Goal: Check status: Check status

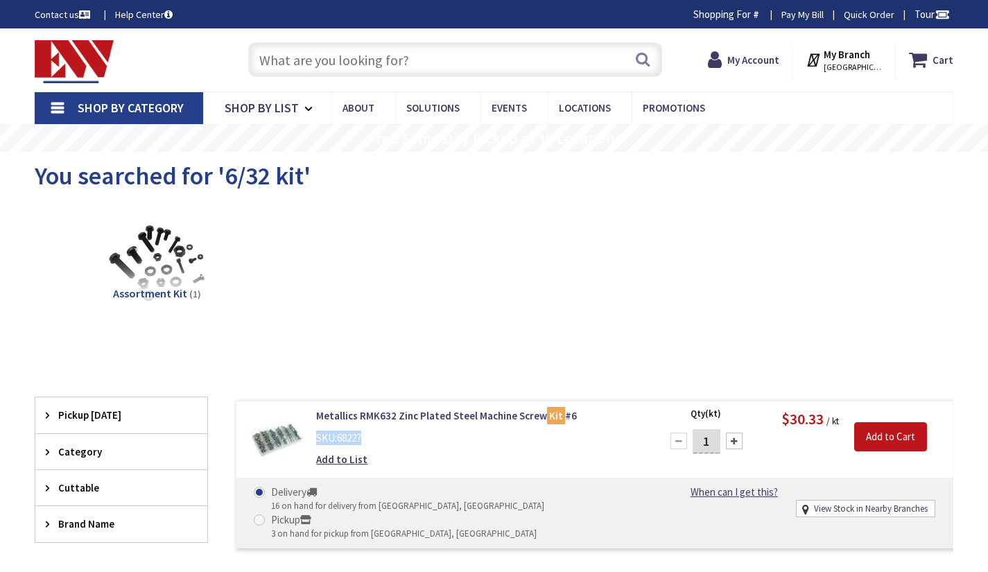
drag, startPoint x: 379, startPoint y: 435, endPoint x: 310, endPoint y: 429, distance: 68.9
click at [310, 429] on div "Metallics RMK632 Zinc Plated Steel Machine Screw Kit #6 SKU: 68227 Add to List" at bounding box center [480, 440] width 348 height 65
copy div "SKU: 68227"
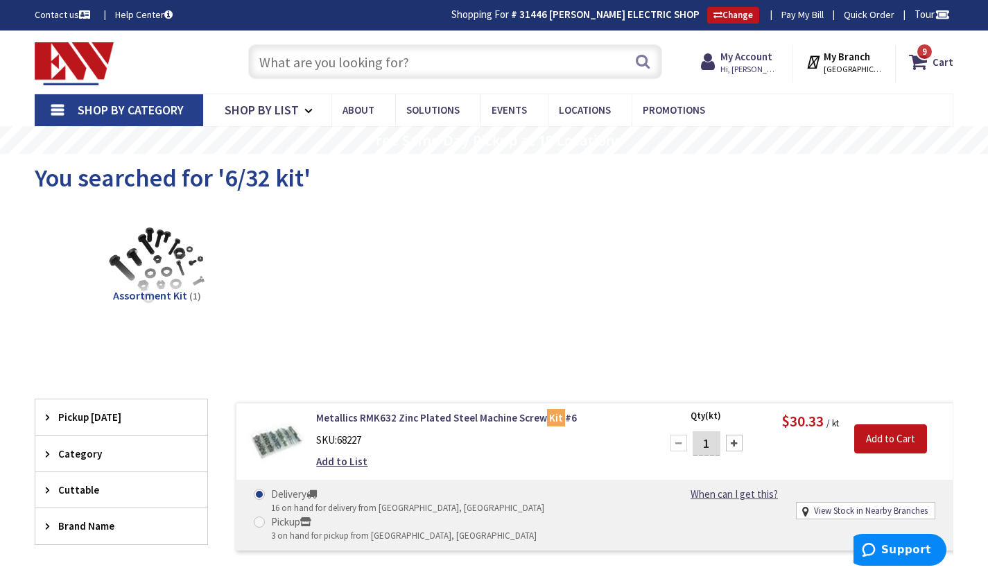
click at [302, 62] on input "text" at bounding box center [455, 61] width 414 height 35
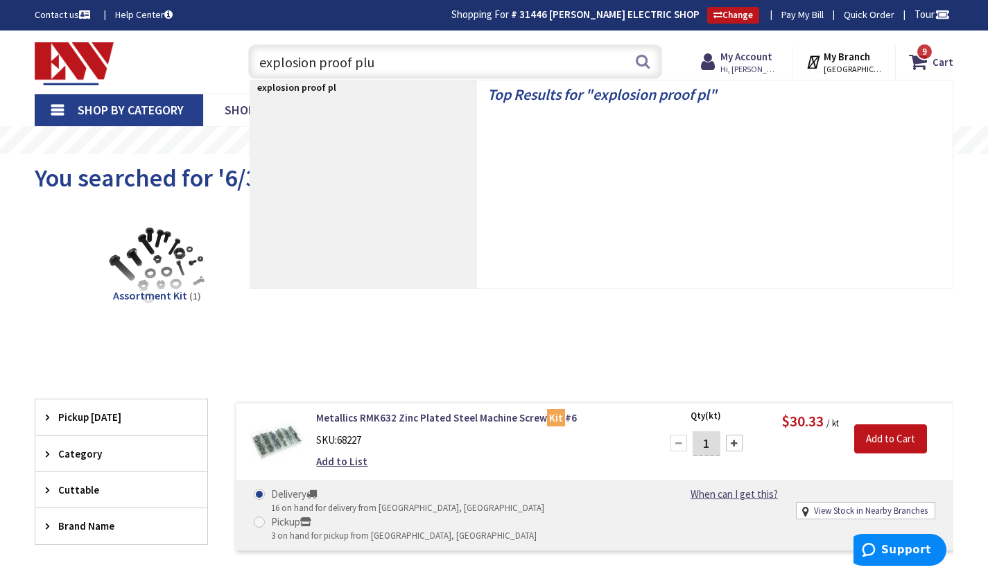
type input "explosion proof plug"
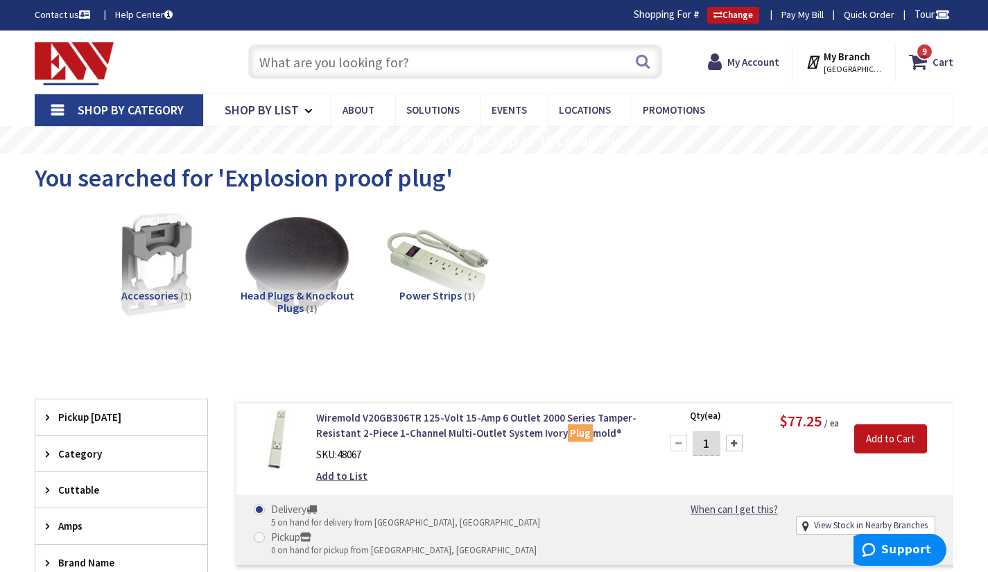
click at [380, 69] on input "text" at bounding box center [455, 61] width 414 height 35
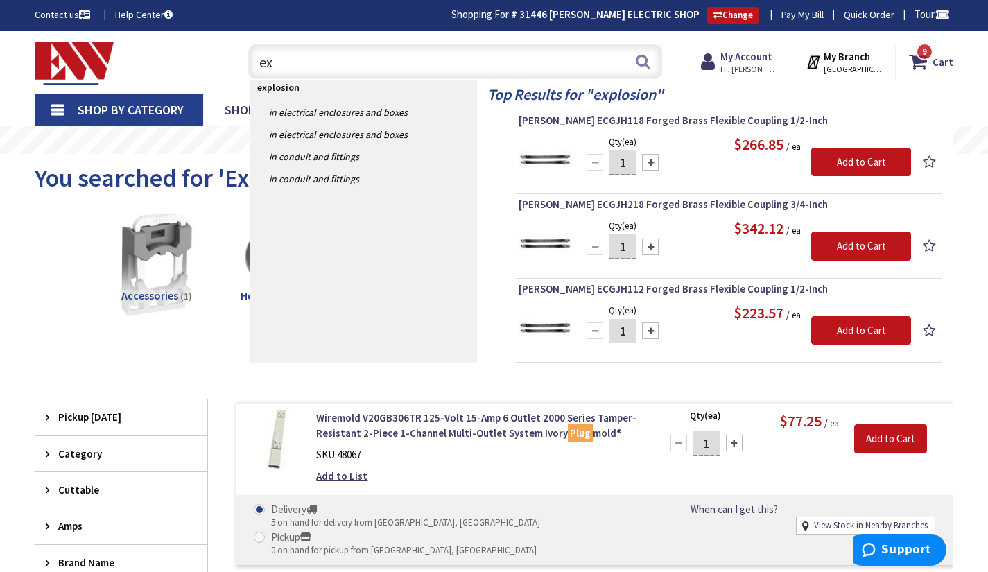
type input "e"
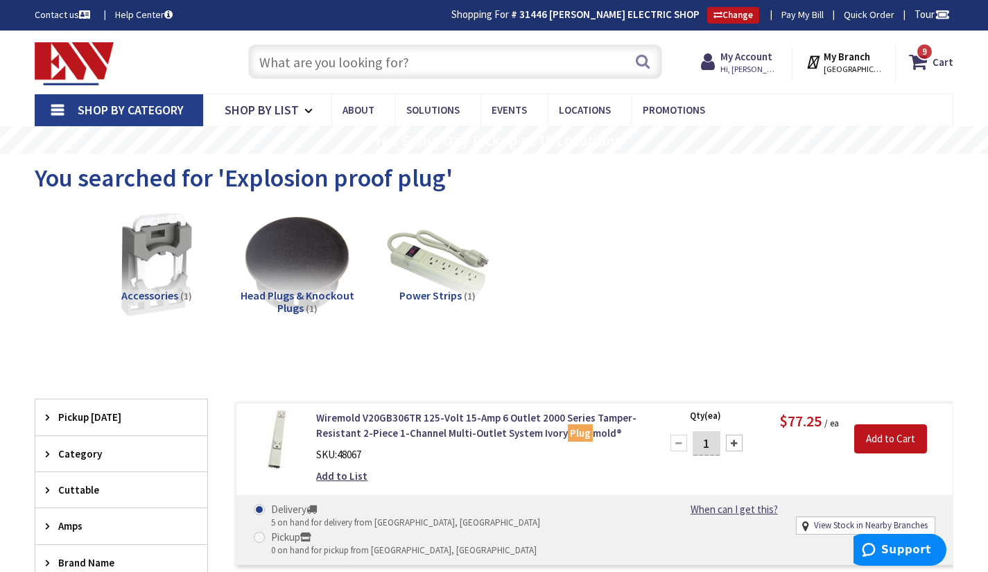
click at [393, 53] on input "text" at bounding box center [455, 61] width 414 height 35
paste input "Acoustical lags"
type input "Acoustical lags"
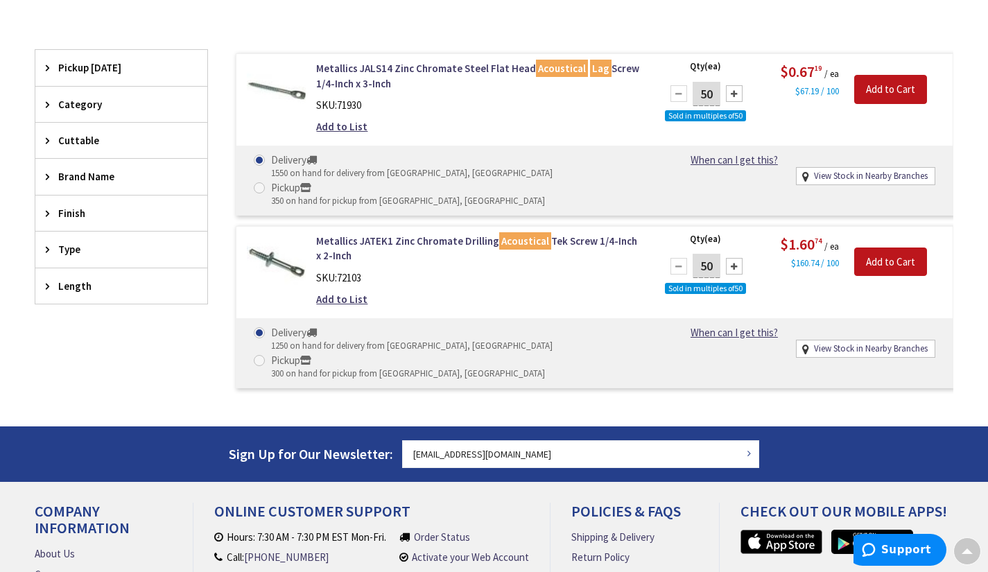
scroll to position [352, 0]
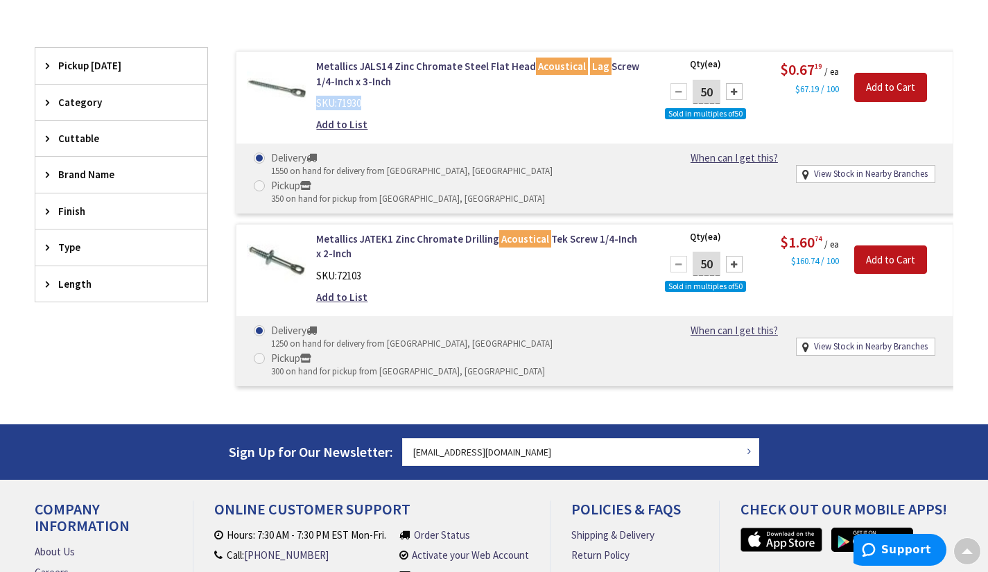
drag, startPoint x: 377, startPoint y: 102, endPoint x: 315, endPoint y: 103, distance: 61.7
click at [315, 103] on div "Metallics JALS14 Zinc Chromate Steel Flat Head Acoustical Lag Screw 1/4-Inch x …" at bounding box center [480, 99] width 348 height 80
copy div "SKU: 71930"
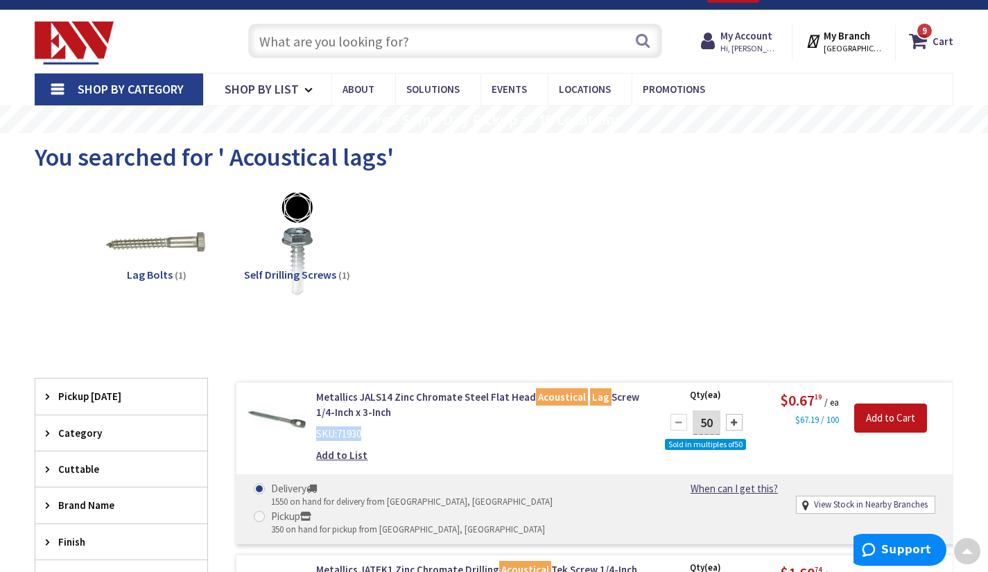
scroll to position [0, 0]
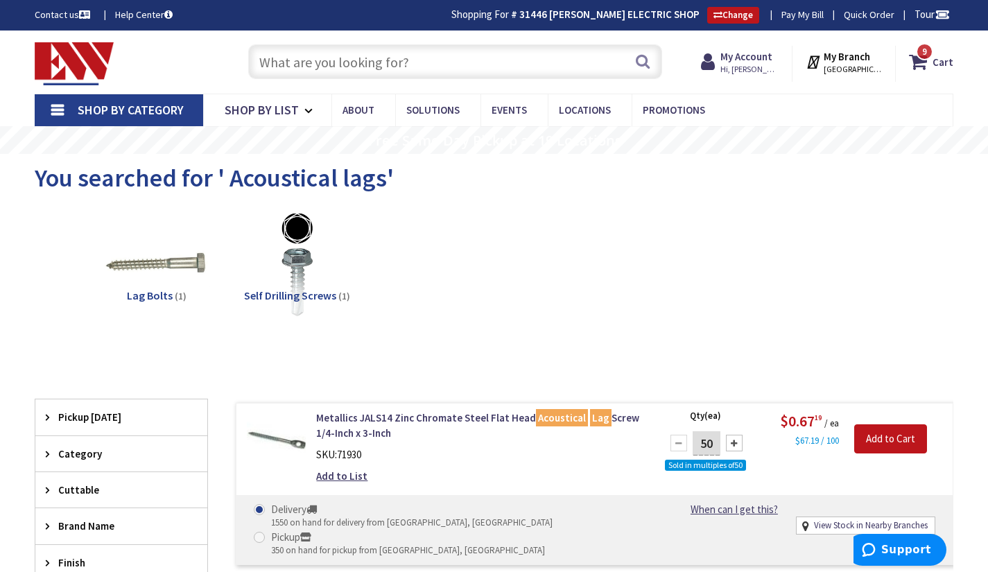
click at [357, 68] on input "text" at bounding box center [455, 61] width 414 height 35
click at [312, 283] on img at bounding box center [297, 264] width 117 height 117
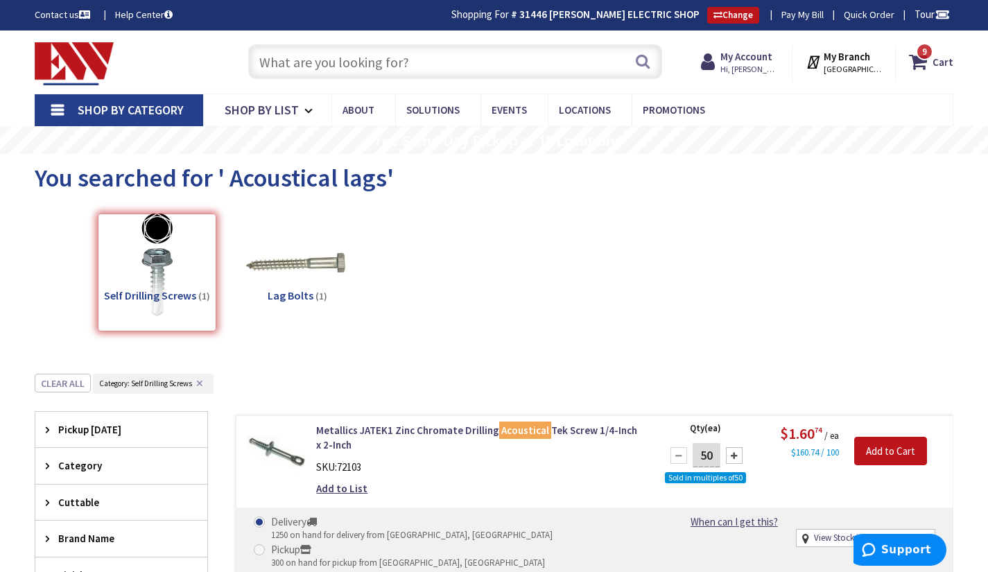
click at [318, 58] on input "text" at bounding box center [455, 61] width 414 height 35
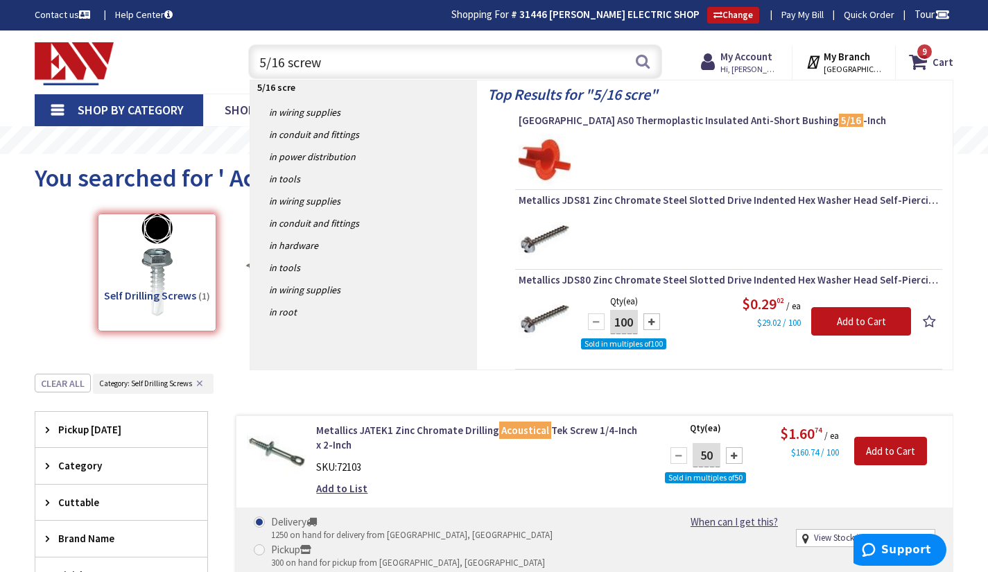
type input "5/16 screws"
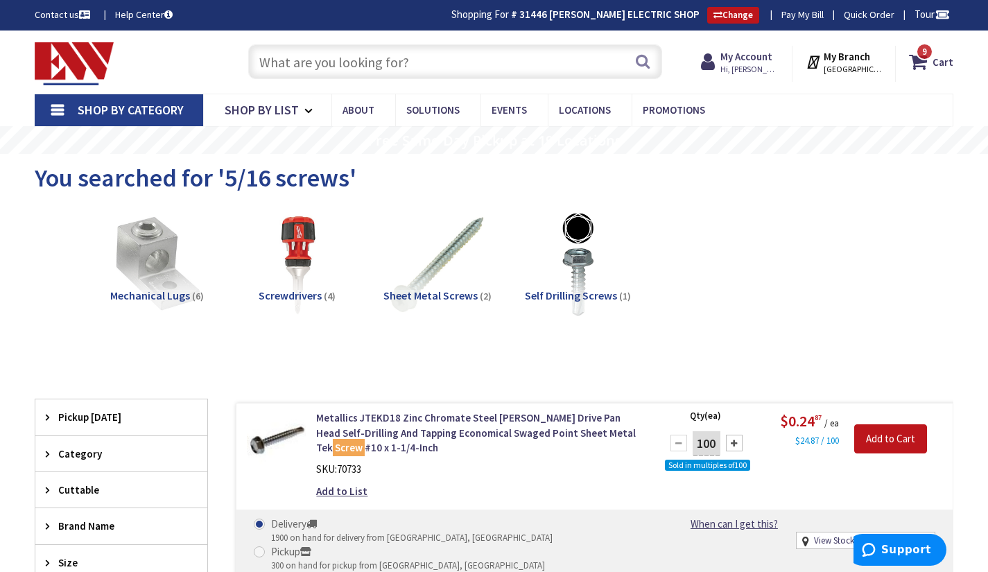
click at [155, 293] on span "Mechanical Lugs" at bounding box center [150, 295] width 80 height 14
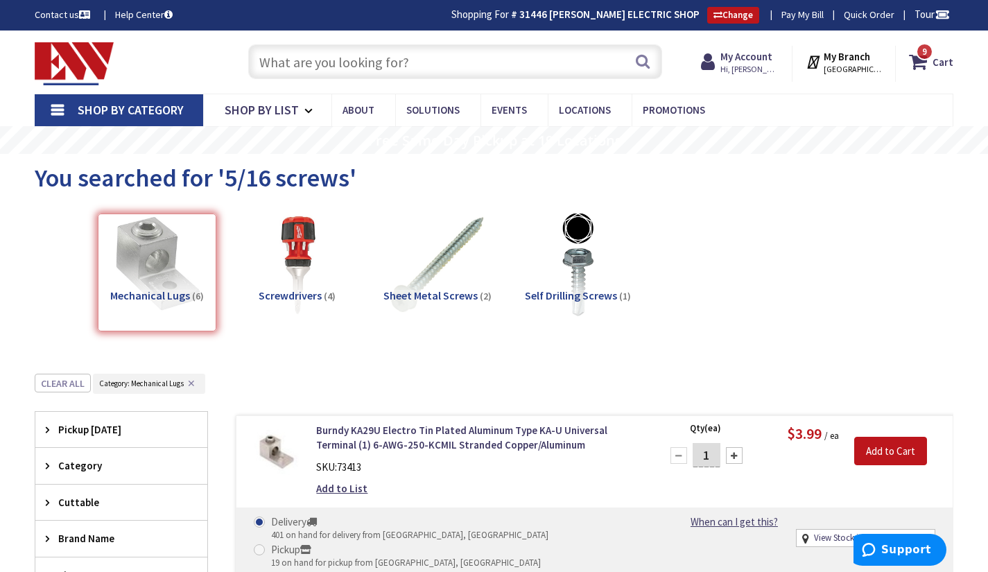
click at [403, 68] on input "text" at bounding box center [455, 61] width 414 height 35
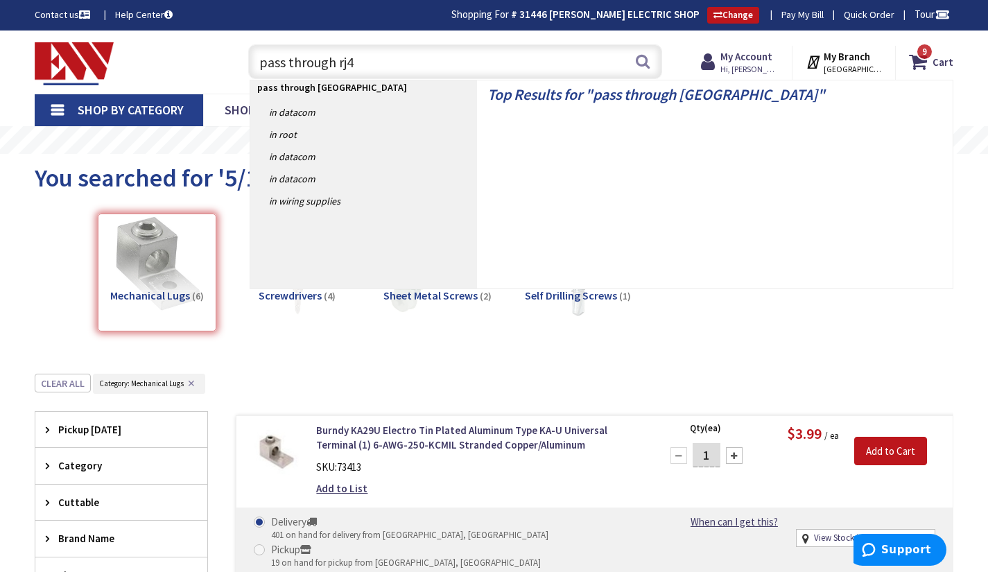
type input "pass through rj45"
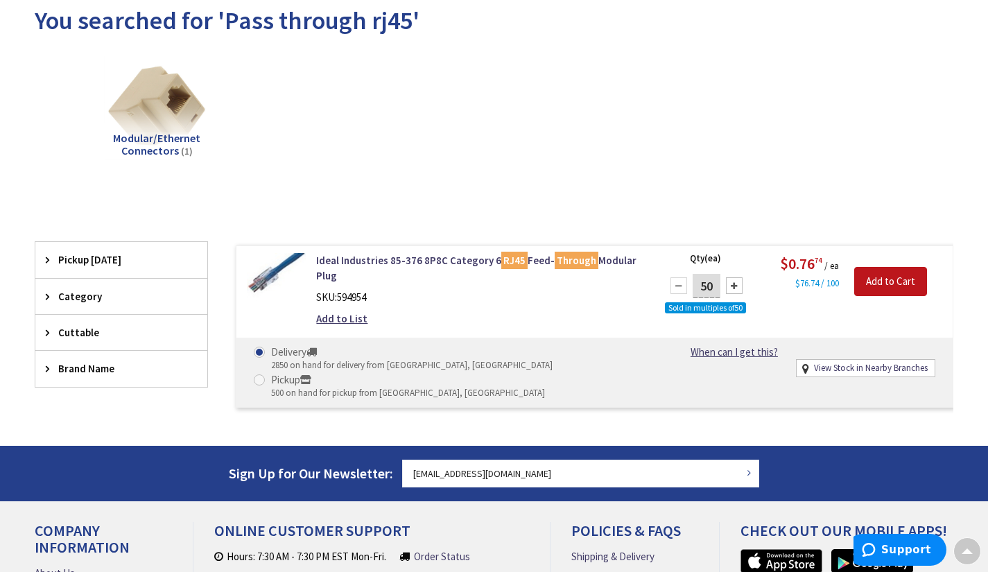
scroll to position [158, 0]
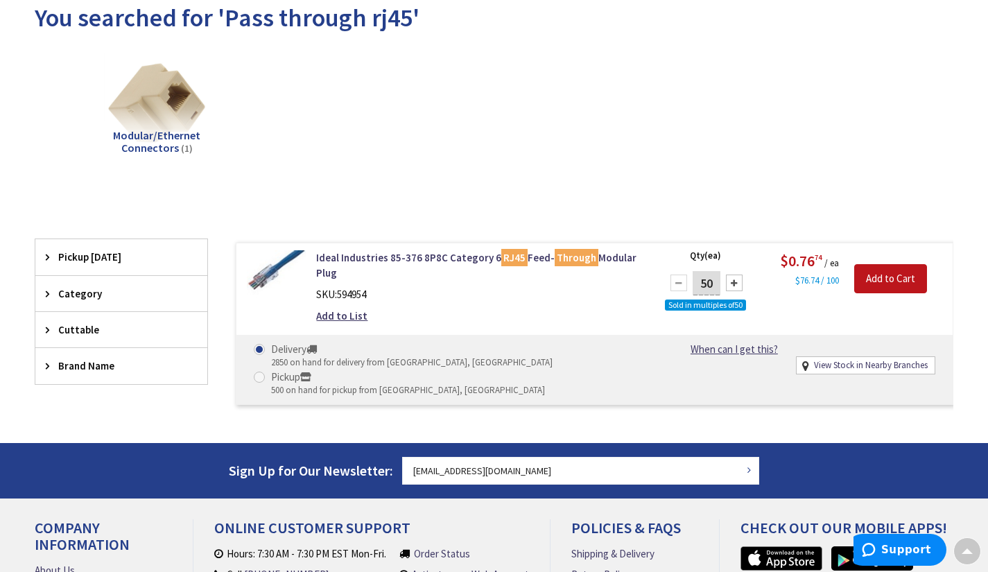
click at [347, 297] on span "594954" at bounding box center [351, 294] width 29 height 13
copy div "SKU: 594954"
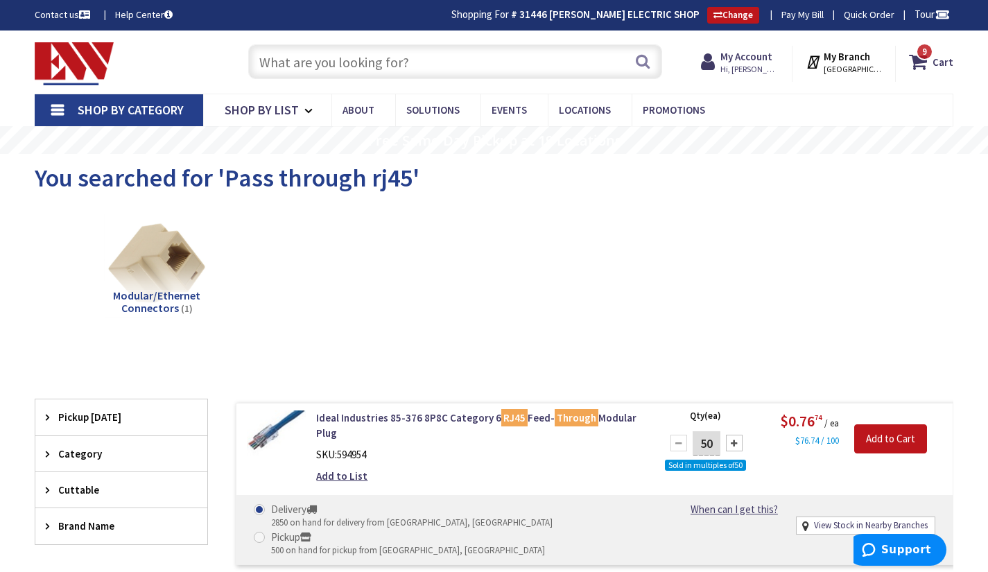
click at [377, 69] on input "text" at bounding box center [455, 61] width 414 height 35
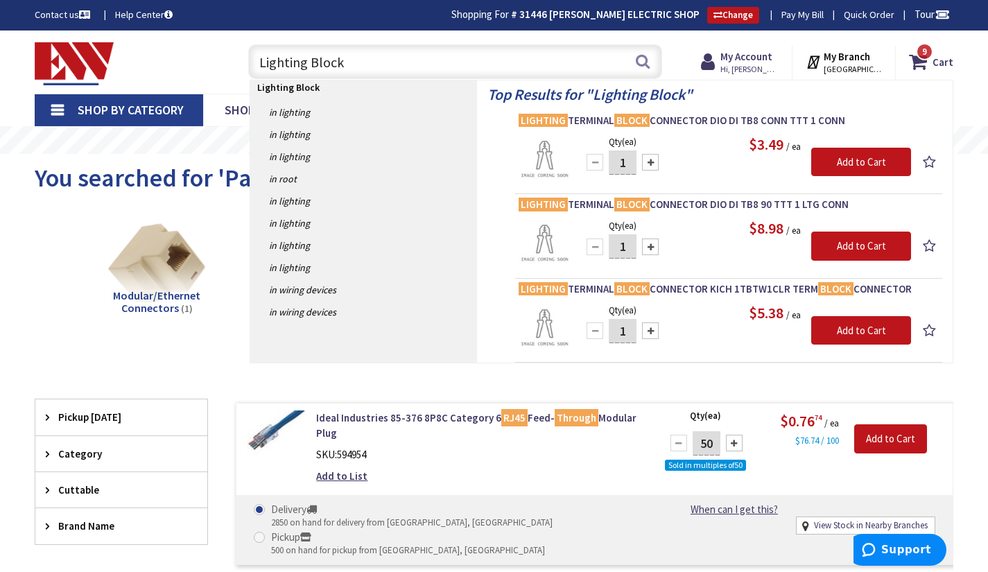
click at [261, 61] on input "Lighting Block" at bounding box center [455, 61] width 414 height 35
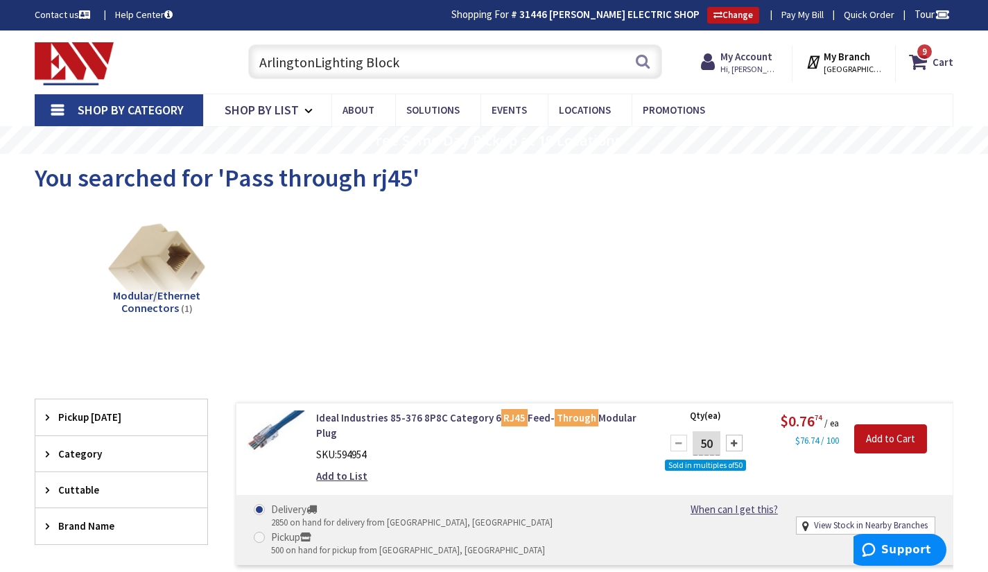
type input "Arlington Lighting Block"
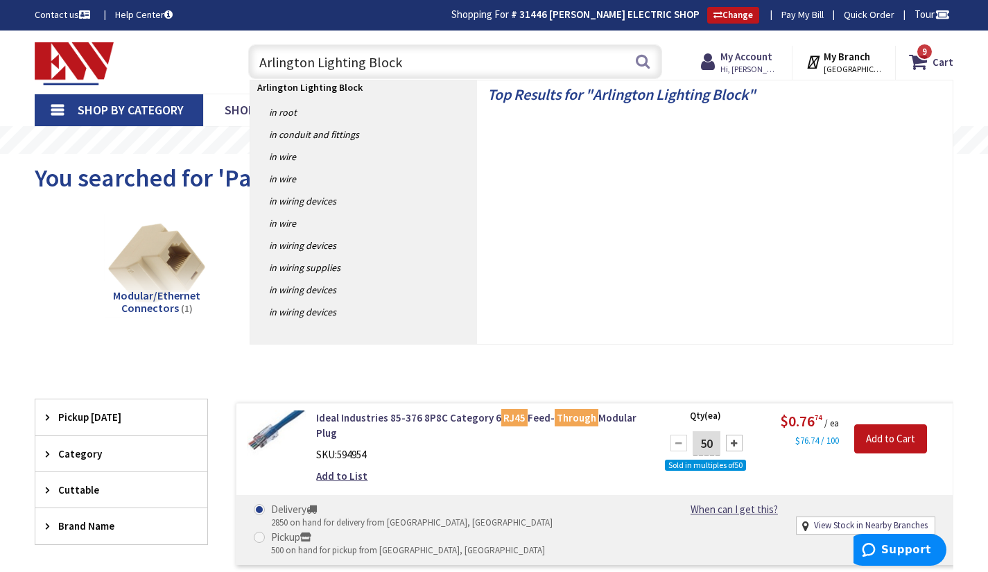
click at [653, 63] on input "Arlington Lighting Block" at bounding box center [455, 61] width 414 height 35
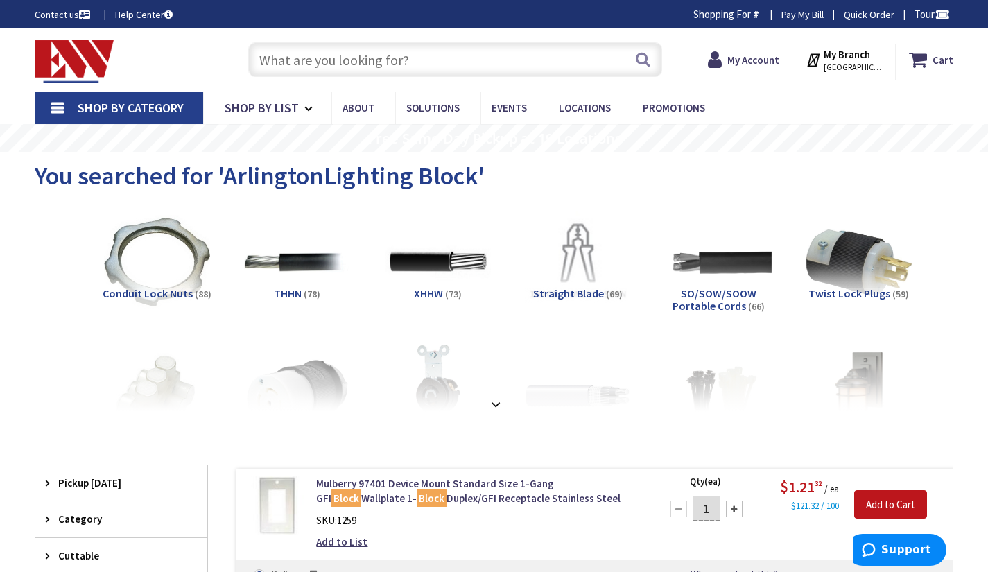
click at [426, 71] on input "text" at bounding box center [455, 59] width 414 height 35
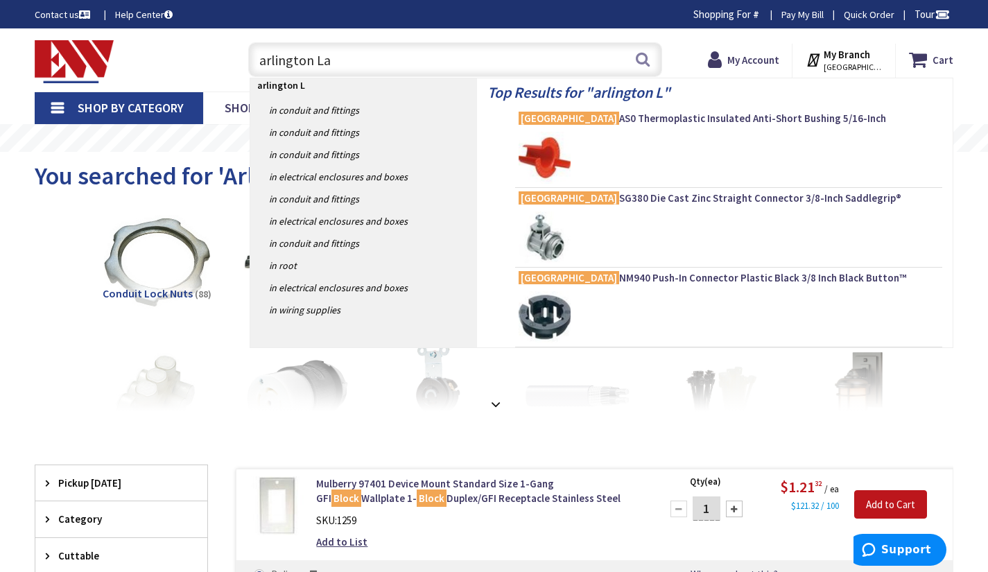
type input "arlington Lap"
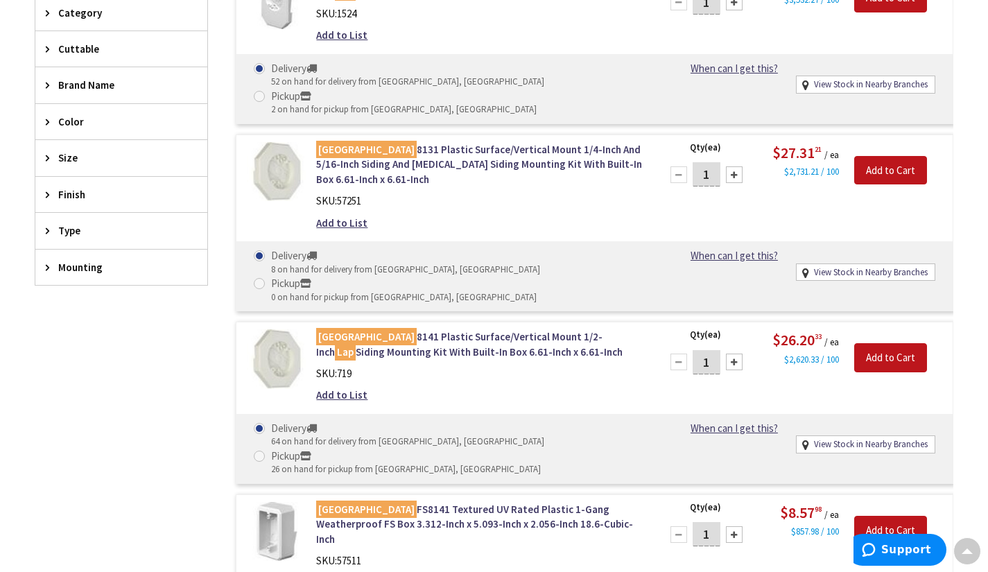
scroll to position [443, 0]
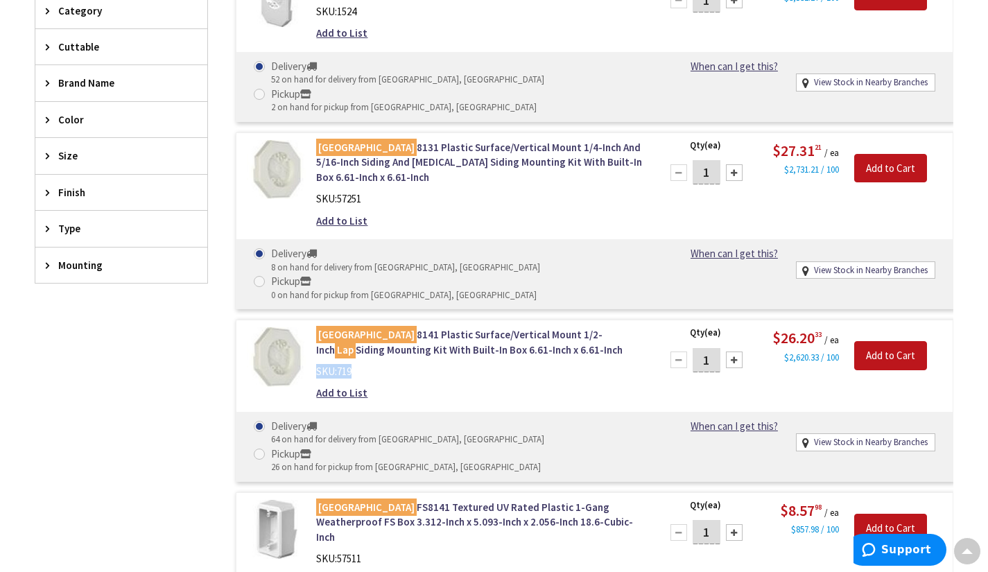
drag, startPoint x: 362, startPoint y: 325, endPoint x: 316, endPoint y: 327, distance: 45.8
click at [316, 364] on div "SKU: 719" at bounding box center [479, 371] width 327 height 15
copy div "SKU: 719"
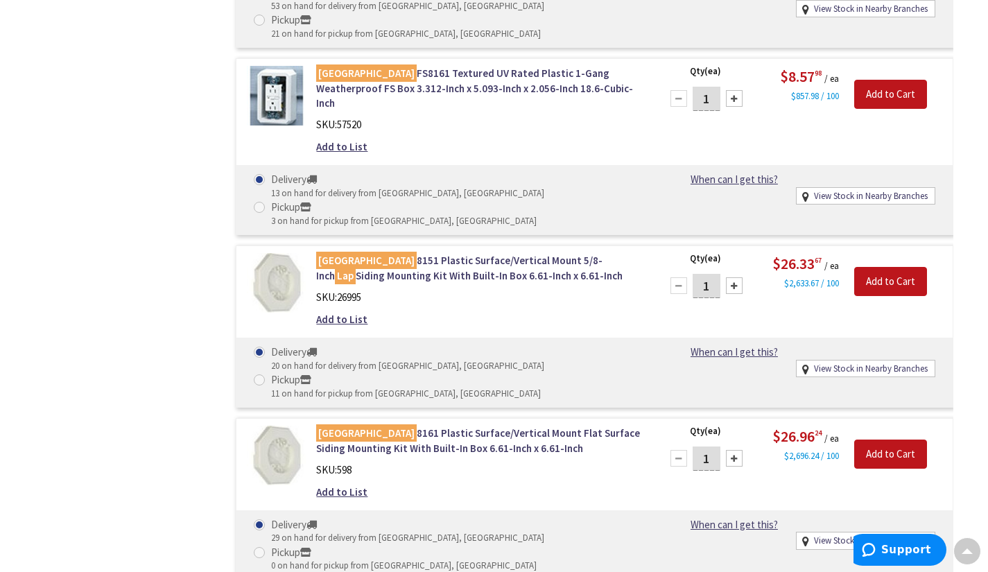
scroll to position [1064, 0]
drag, startPoint x: 363, startPoint y: 296, endPoint x: 318, endPoint y: 298, distance: 44.4
click at [318, 463] on div "SKU: 598" at bounding box center [479, 470] width 327 height 15
copy div "SKU: 598"
click at [456, 426] on link "Arlington 8161 Plastic Surface/Vertical Mount Flat Surface Siding Mounting Kit …" at bounding box center [479, 441] width 327 height 30
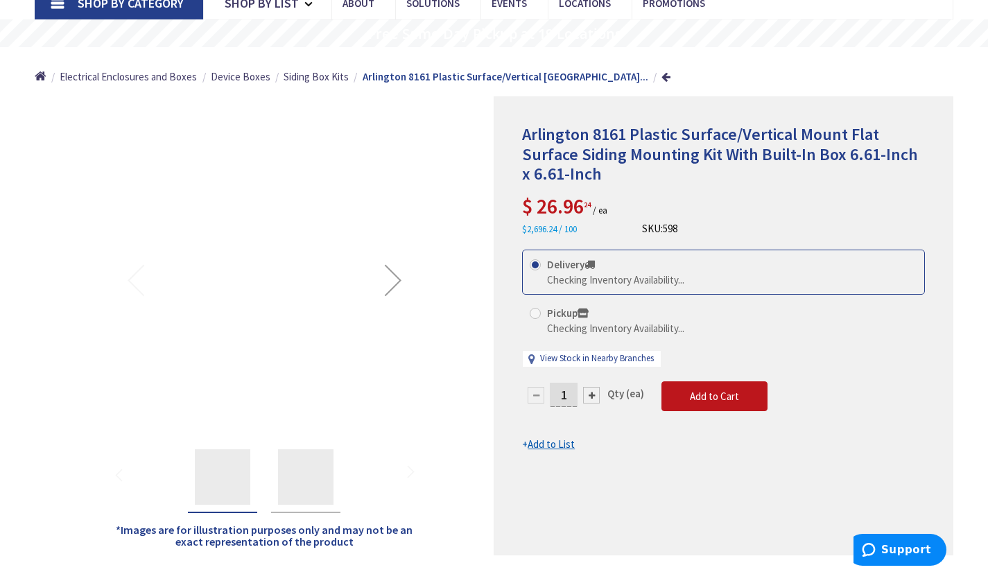
scroll to position [114, 0]
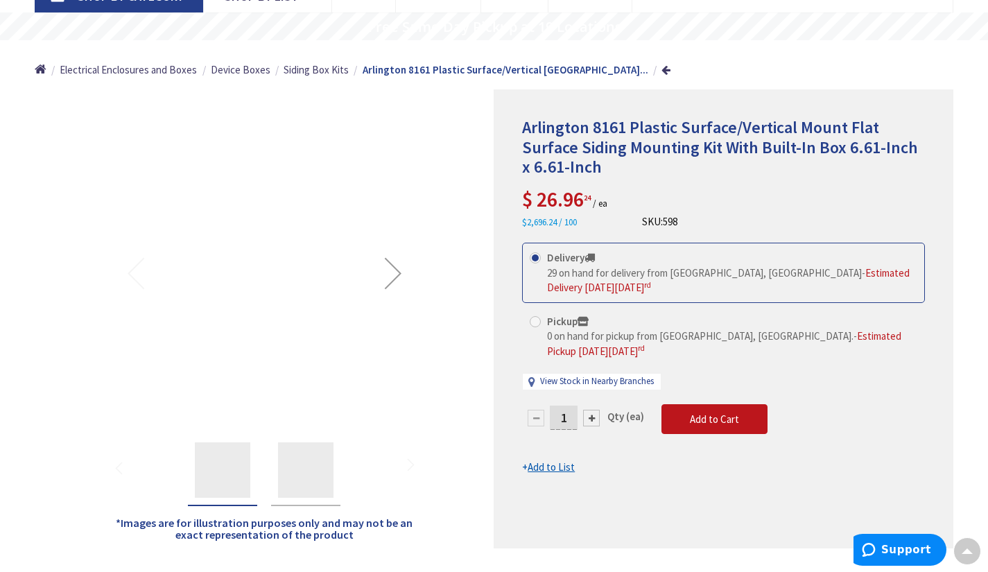
click at [399, 261] on div "Next" at bounding box center [392, 272] width 55 height 55
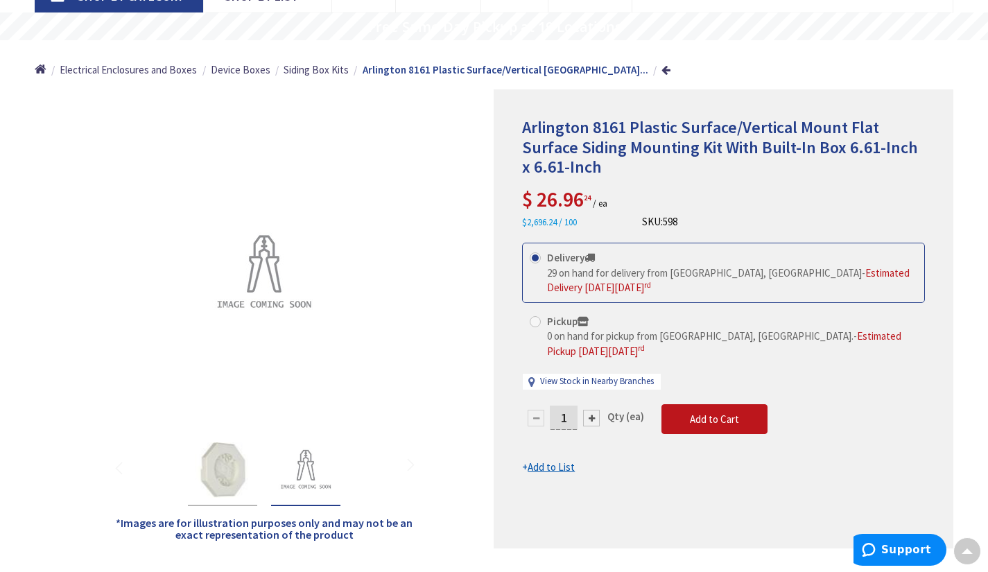
scroll to position [0, 0]
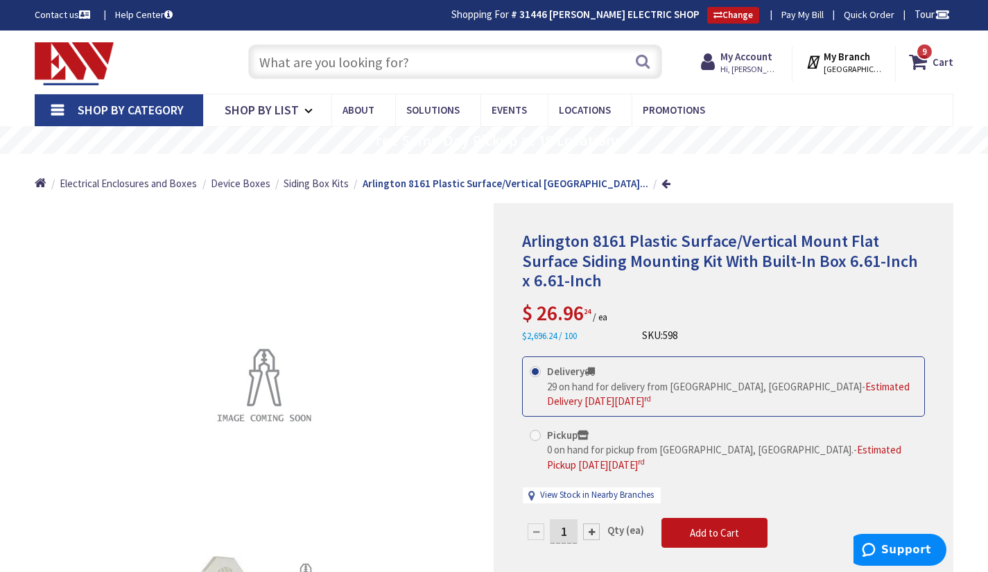
drag, startPoint x: 407, startPoint y: 60, endPoint x: 361, endPoint y: 55, distance: 46.6
click at [361, 55] on input "text" at bounding box center [455, 61] width 414 height 35
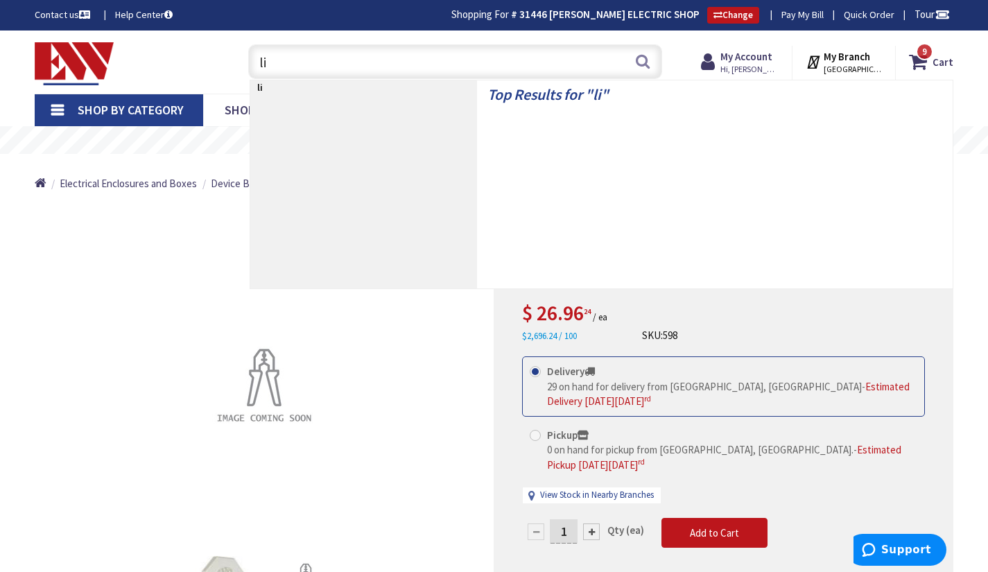
type input "l"
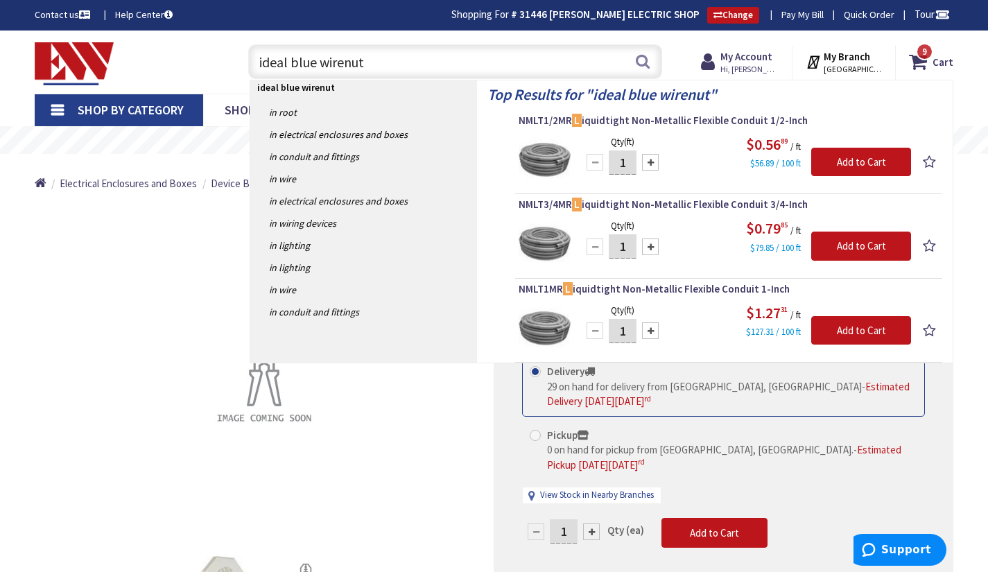
type input "ideal blue wirenuts"
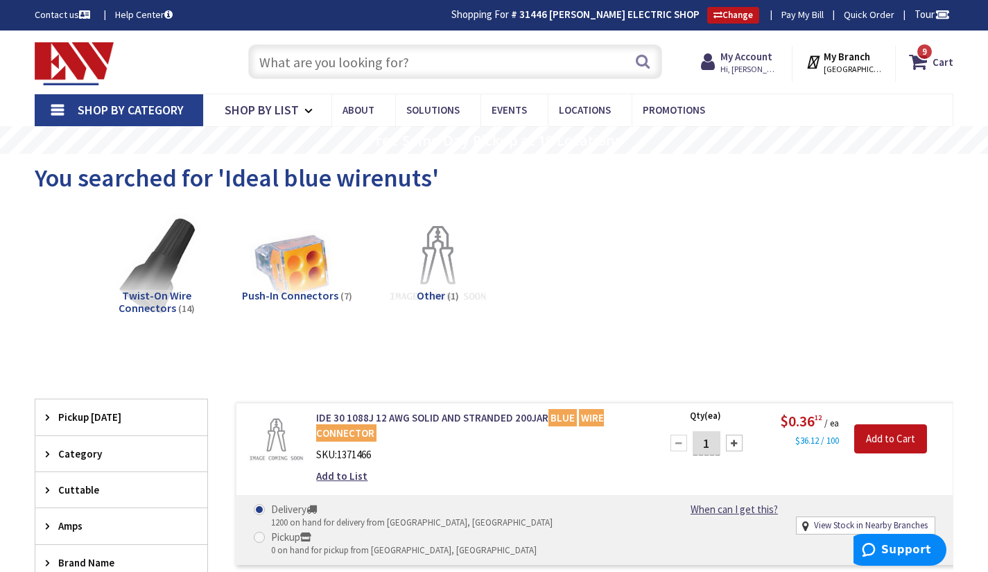
click at [461, 63] on input "text" at bounding box center [455, 61] width 414 height 35
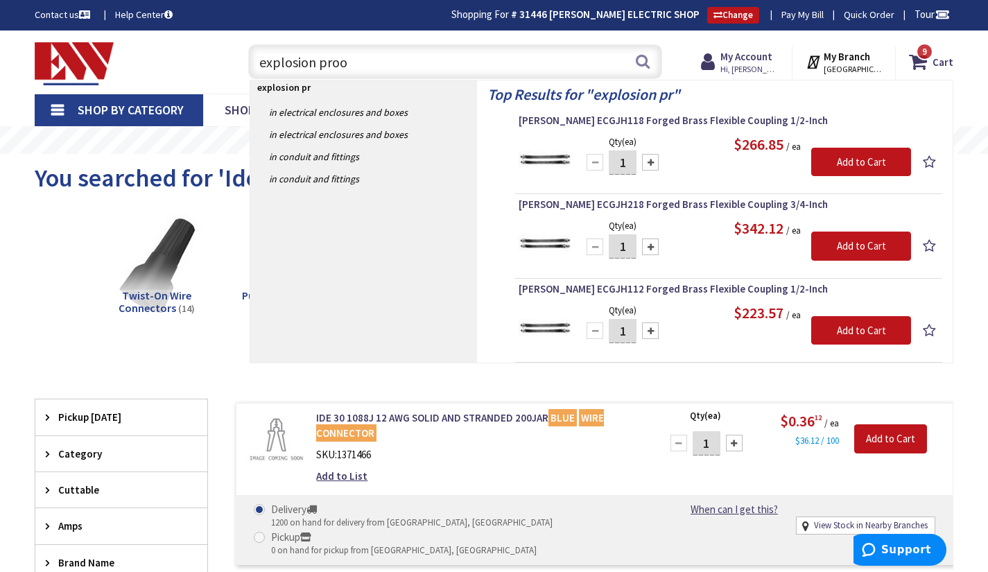
type input "explosion proof"
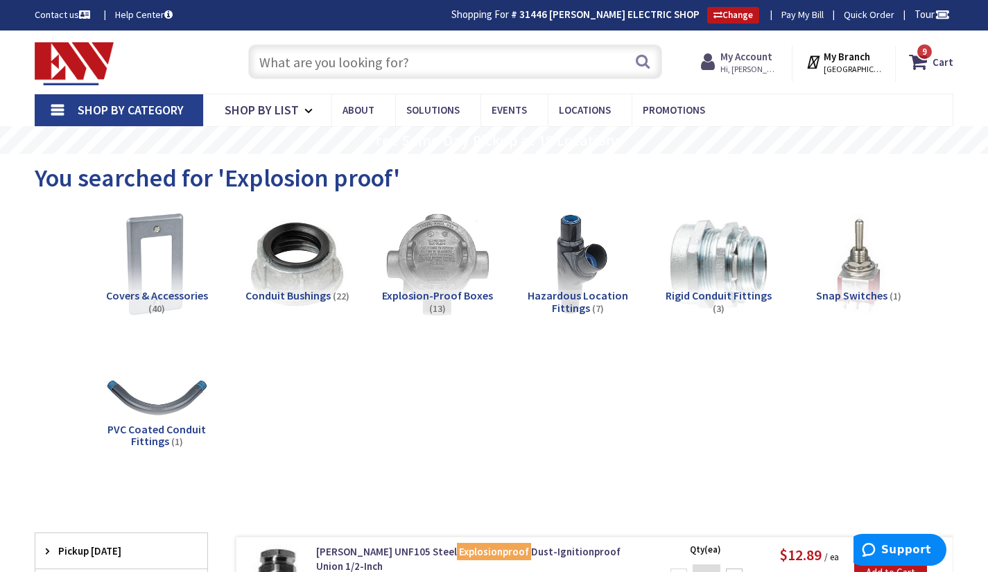
click at [773, 58] on strong "My Account" at bounding box center [747, 56] width 52 height 13
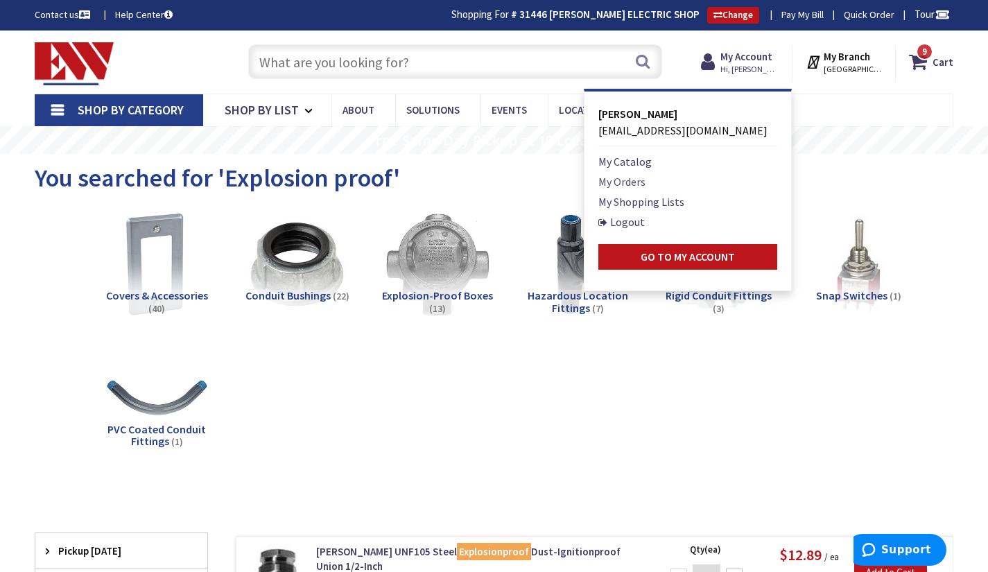
click at [645, 180] on link "My Orders" at bounding box center [621, 181] width 47 height 17
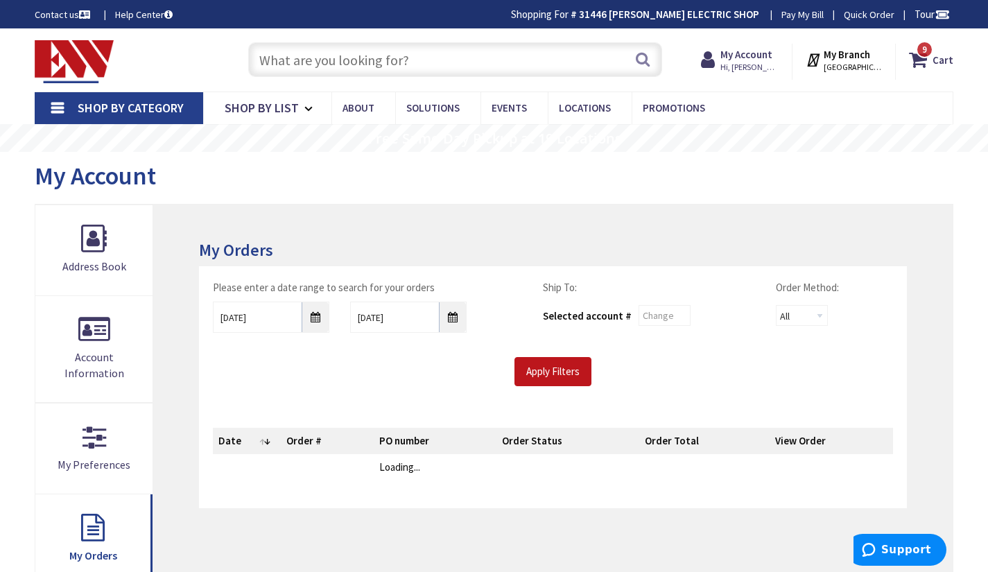
click at [404, 453] on th "PO number" at bounding box center [435, 441] width 122 height 26
click at [569, 381] on input "Apply Filters" at bounding box center [553, 371] width 77 height 29
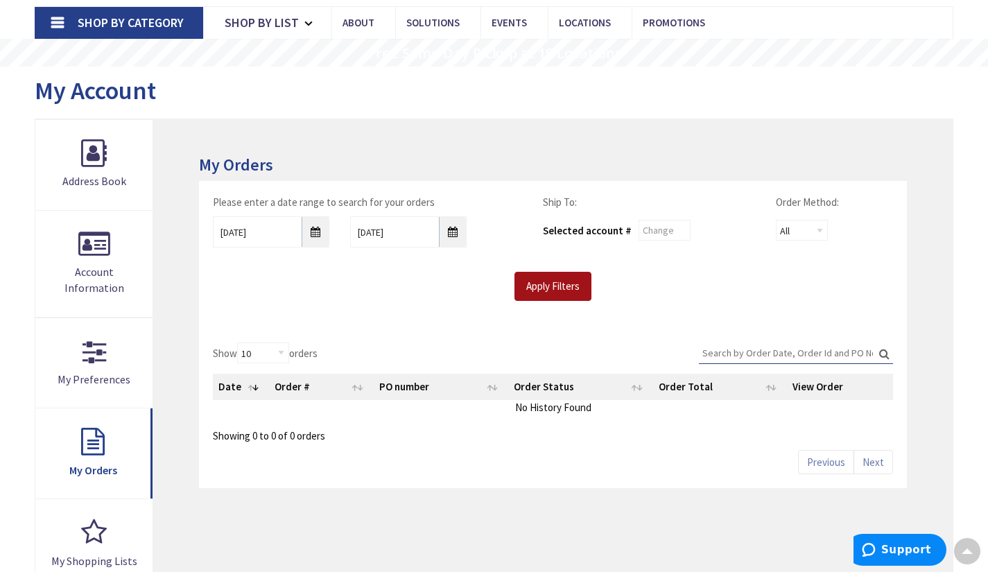
scroll to position [87, 0]
click at [306, 232] on input "[DATE]" at bounding box center [271, 232] width 117 height 31
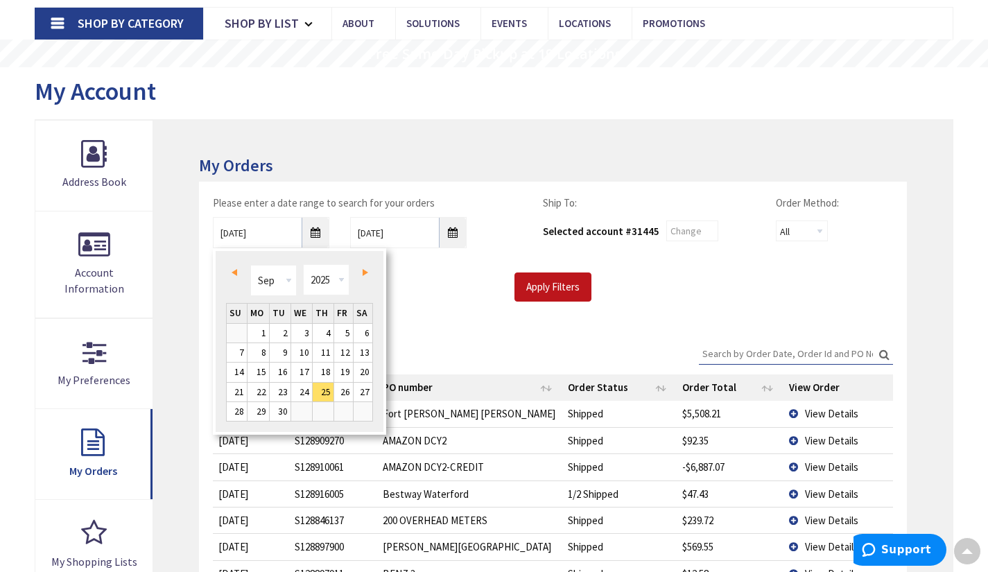
click at [234, 272] on span "Prev" at bounding box center [235, 272] width 6 height 7
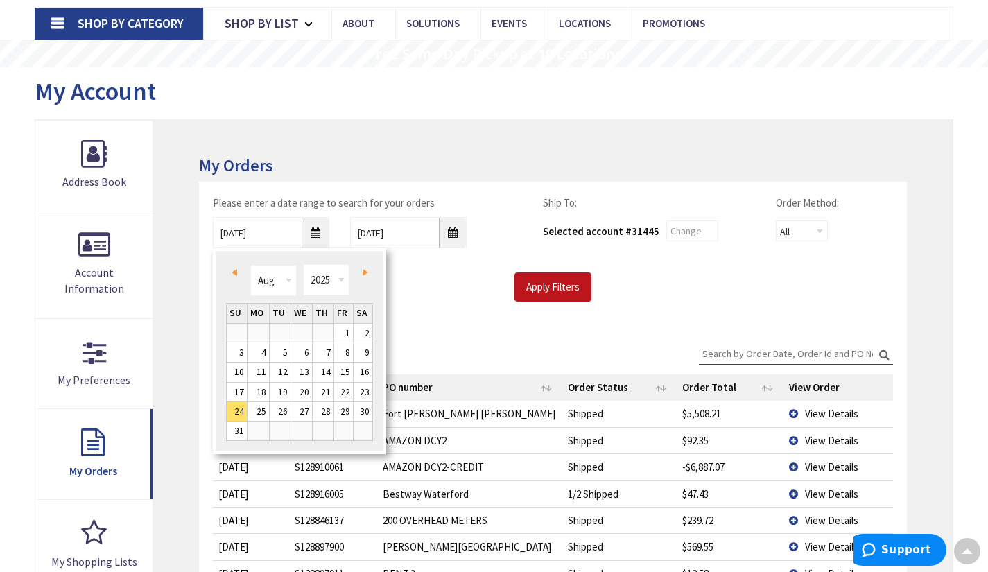
click at [232, 274] on span "Prev" at bounding box center [235, 272] width 6 height 7
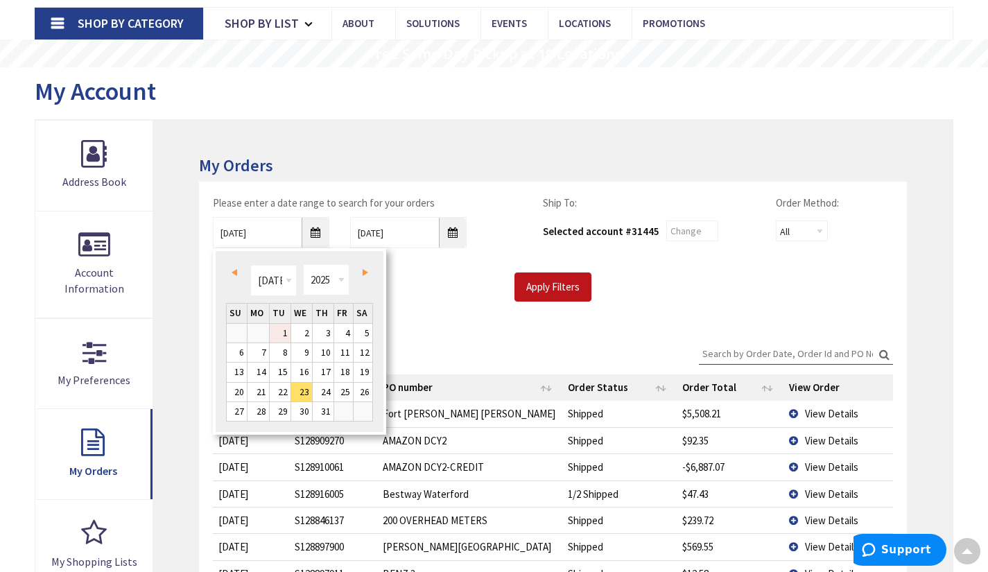
click at [284, 329] on link "1" at bounding box center [280, 333] width 21 height 19
type input "07/01/2025"
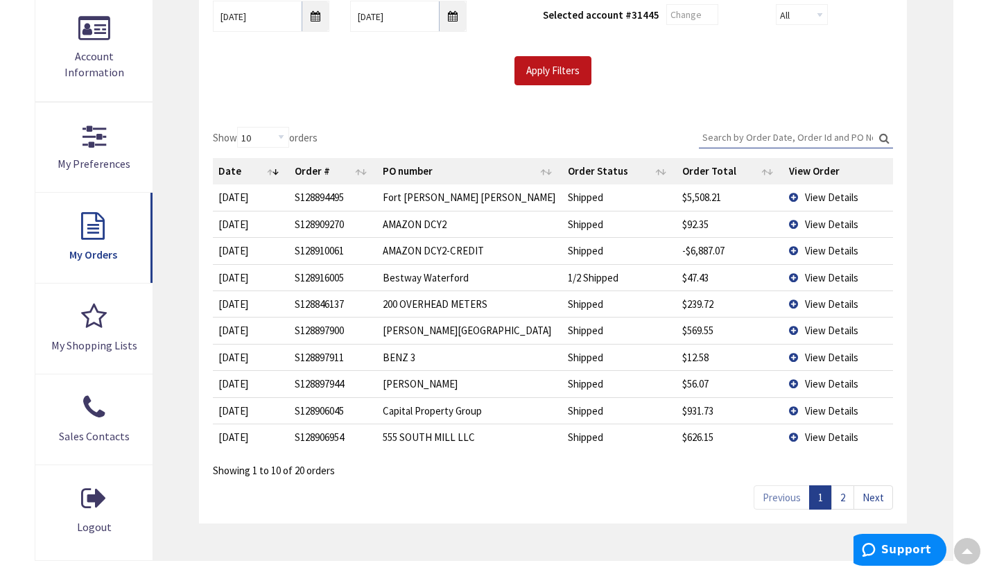
scroll to position [304, 0]
click at [796, 137] on input "Search:" at bounding box center [796, 136] width 194 height 21
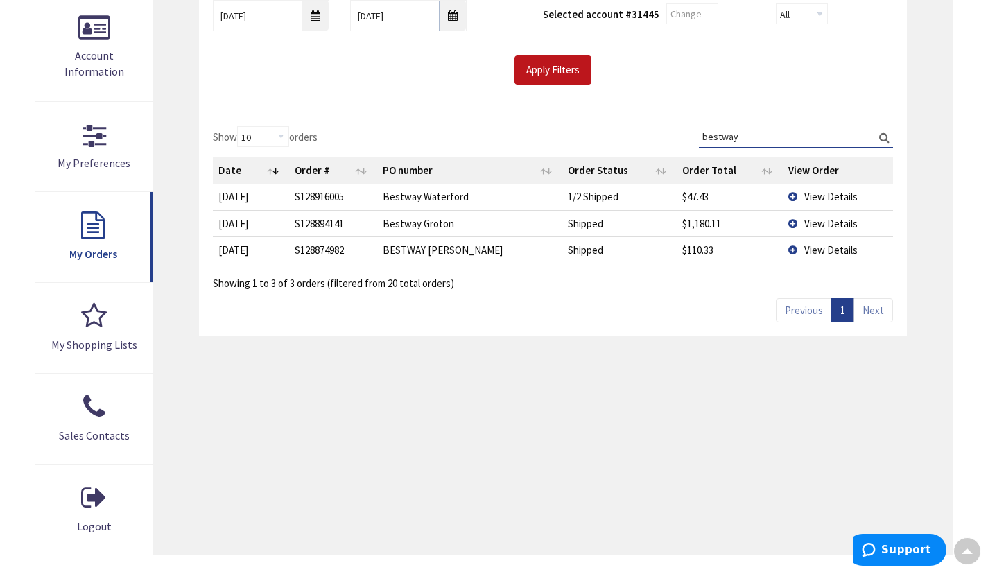
type input "bestway"
click at [818, 225] on span "View Details" at bounding box center [830, 223] width 53 height 13
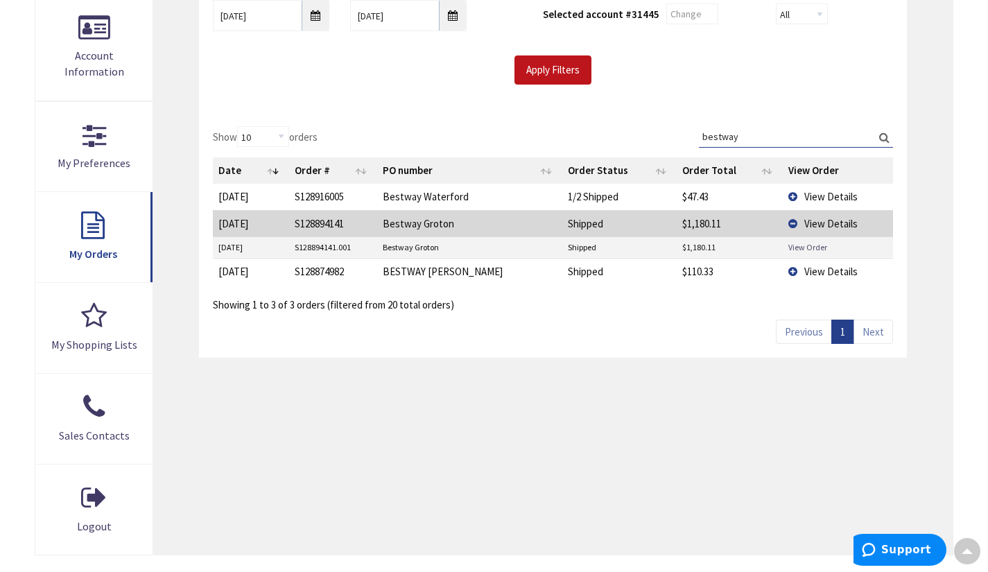
click at [801, 245] on link "View Order" at bounding box center [807, 247] width 39 height 12
click at [494, 318] on div "Show 10 25 50 100 orders Search: bestway Date Order # PO number Order Status Or…" at bounding box center [553, 234] width 708 height 245
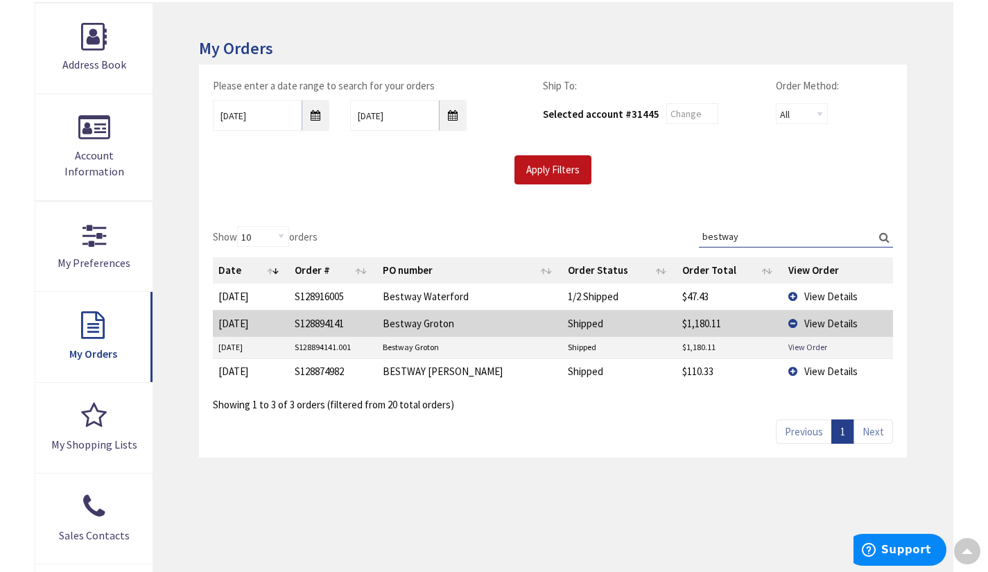
scroll to position [203, 0]
click at [560, 179] on input "Apply Filters" at bounding box center [553, 170] width 77 height 29
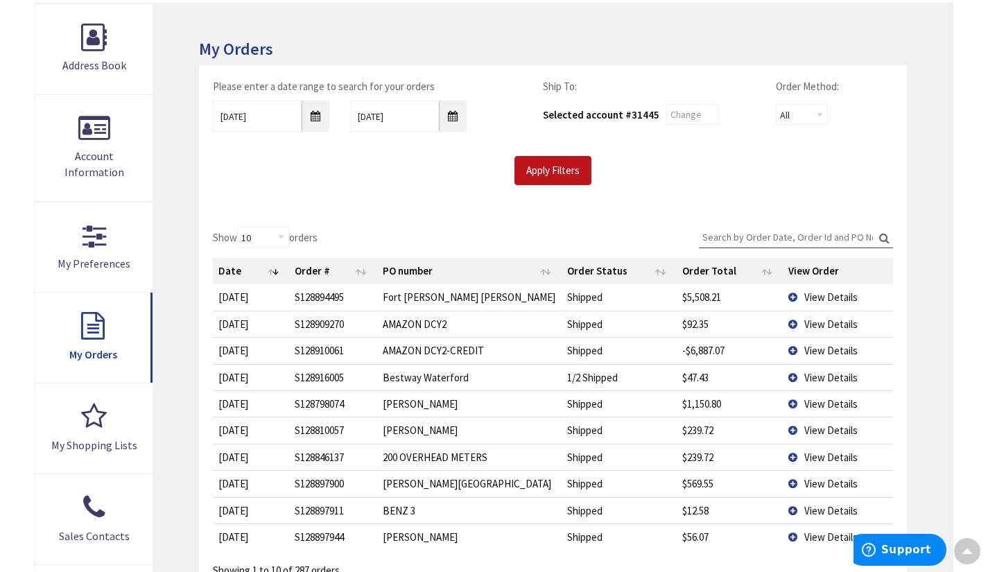
click at [740, 235] on input "Search:" at bounding box center [796, 237] width 194 height 21
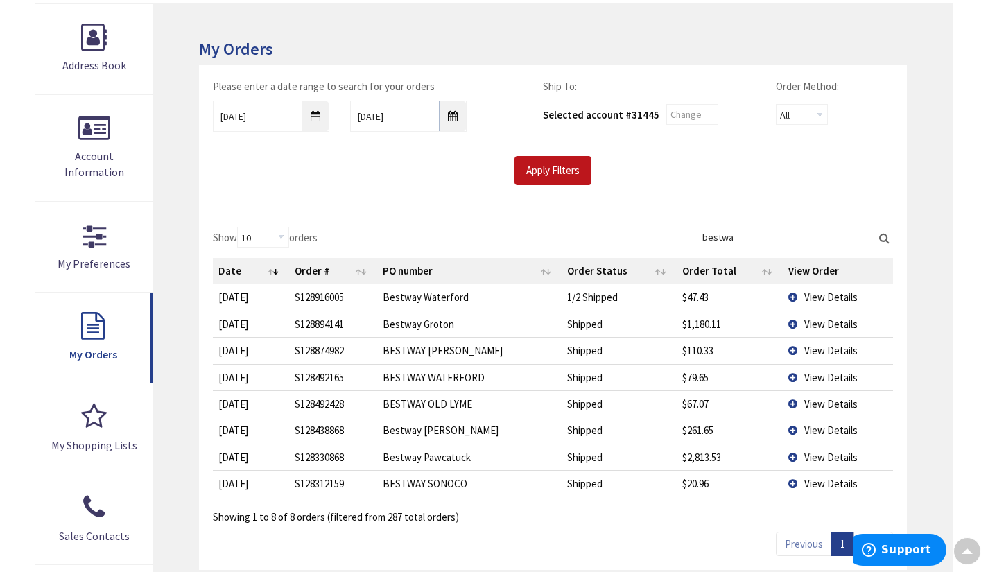
drag, startPoint x: 752, startPoint y: 240, endPoint x: 654, endPoint y: 256, distance: 99.8
click at [654, 256] on div "Show 10 25 50 100 orders Search: bestwa Date Order # PO number Order Status Ord…" at bounding box center [553, 376] width 680 height 298
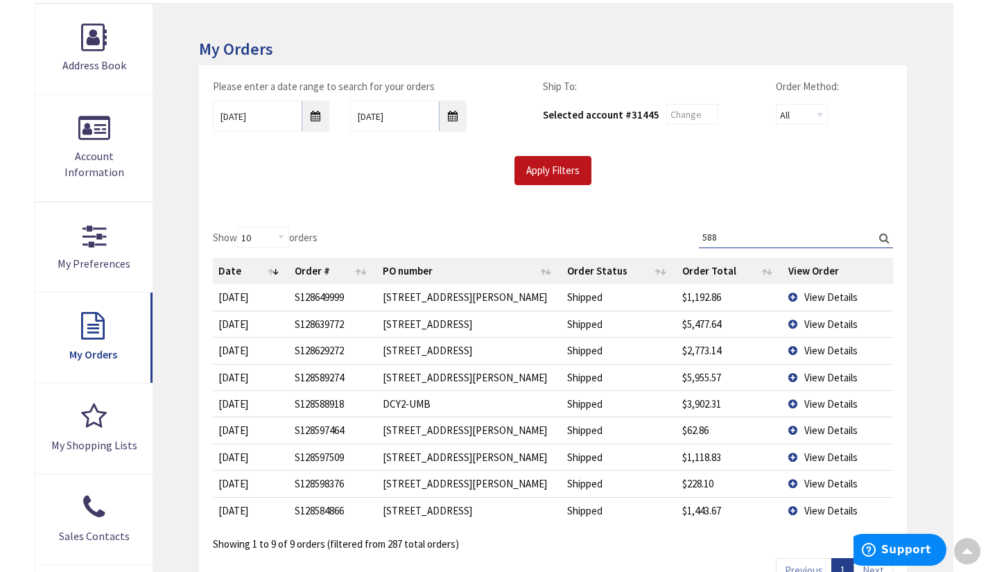
type input "588"
click at [813, 295] on span "View Details" at bounding box center [830, 297] width 53 height 13
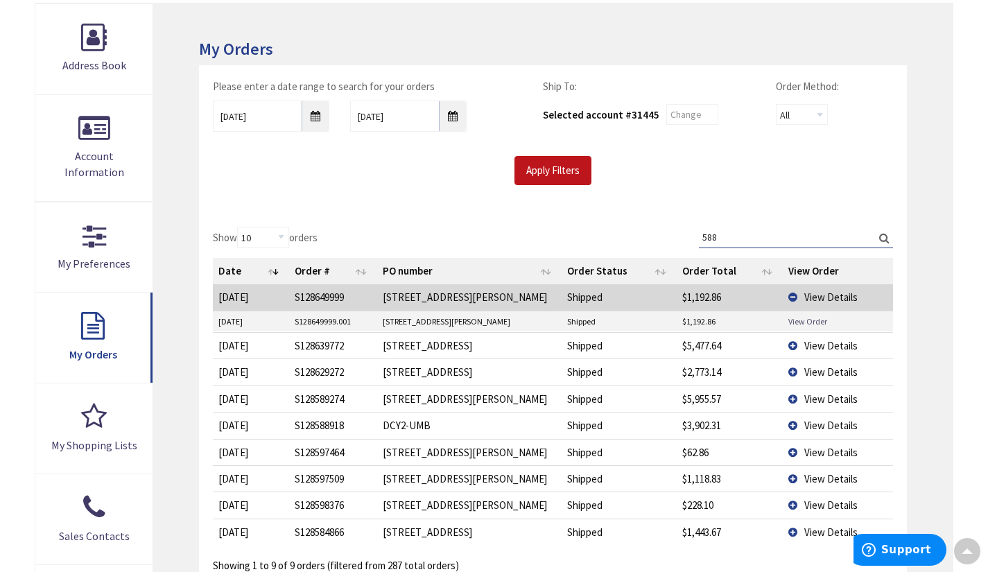
click at [801, 320] on link "View Order" at bounding box center [807, 322] width 39 height 12
click at [828, 349] on span "View Details" at bounding box center [830, 345] width 53 height 13
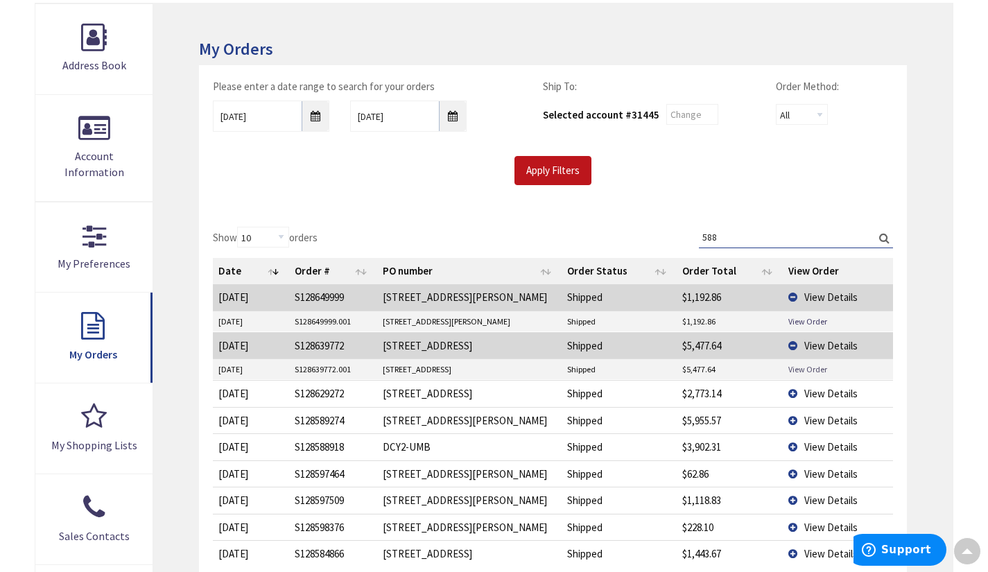
click at [813, 372] on link "View Order" at bounding box center [807, 369] width 39 height 12
click at [822, 399] on span "View Details" at bounding box center [830, 393] width 53 height 13
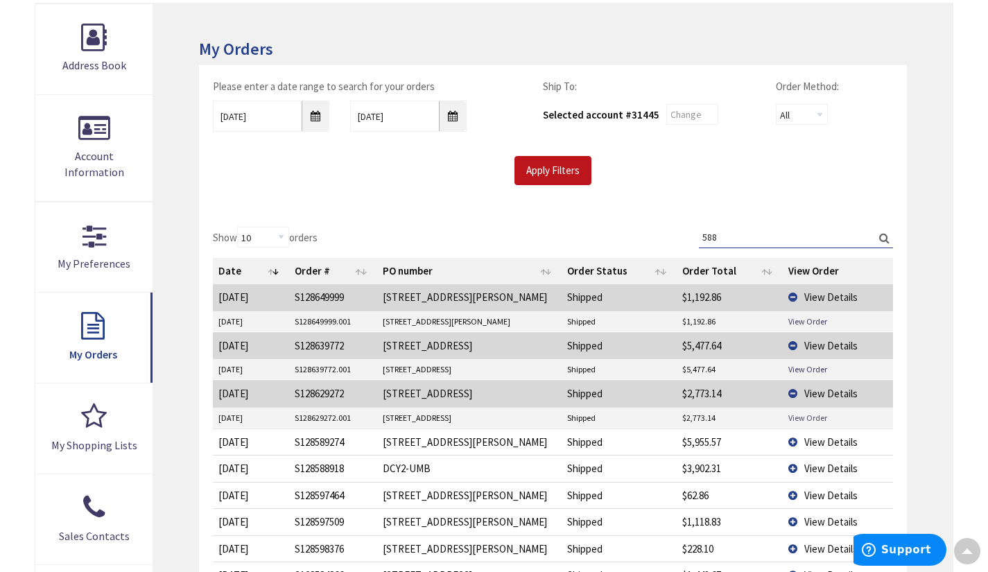
click at [817, 417] on link "View Order" at bounding box center [807, 418] width 39 height 12
click at [836, 444] on span "View Details" at bounding box center [830, 442] width 53 height 13
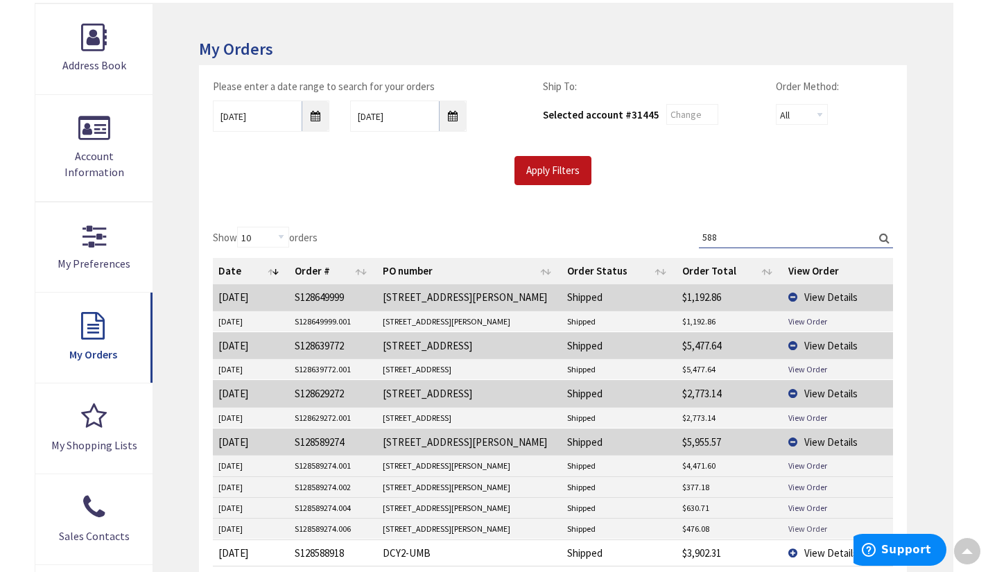
click at [805, 524] on link "View Order" at bounding box center [807, 529] width 39 height 12
click at [809, 501] on td "View Order" at bounding box center [838, 507] width 110 height 21
click at [809, 505] on link "View Order" at bounding box center [807, 508] width 39 height 12
click at [813, 483] on link "View Order" at bounding box center [807, 487] width 39 height 12
click at [811, 464] on link "View Order" at bounding box center [807, 466] width 39 height 12
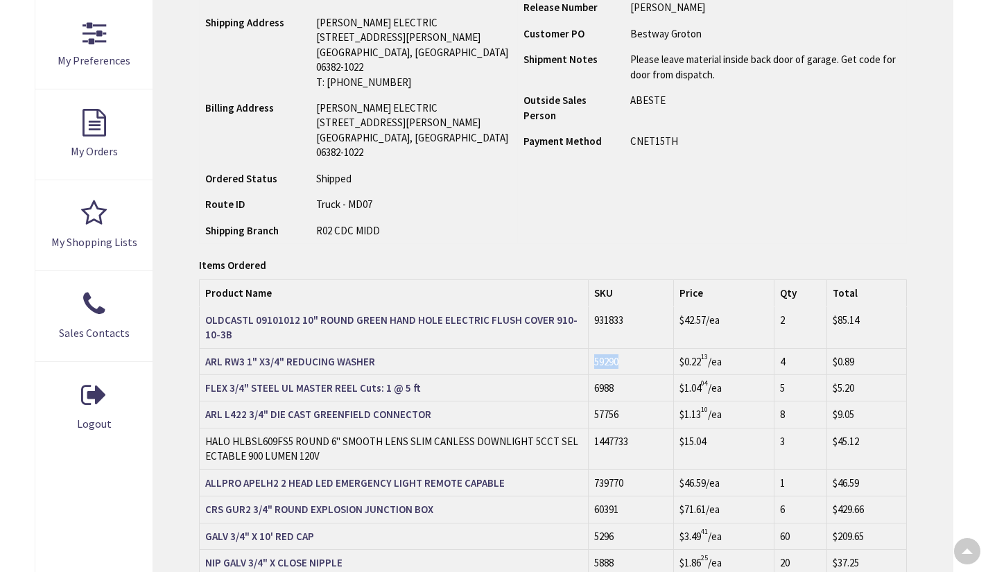
drag, startPoint x: 646, startPoint y: 362, endPoint x: 594, endPoint y: 363, distance: 52.7
click at [594, 363] on td "59290" at bounding box center [631, 361] width 85 height 26
click at [549, 360] on td "ARL RW3 1" X3/4" REDUCING WASHER" at bounding box center [394, 361] width 389 height 26
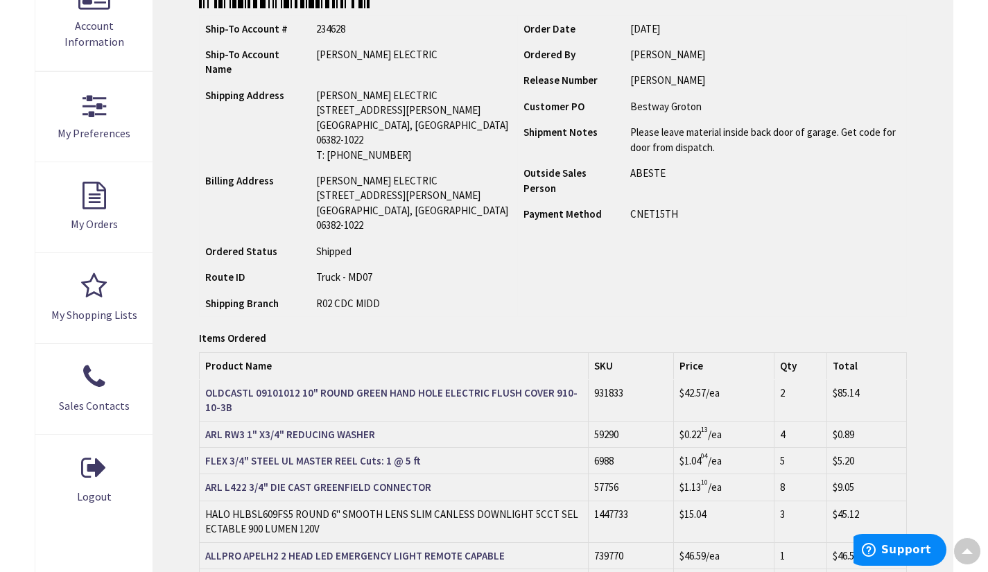
scroll to position [321, 0]
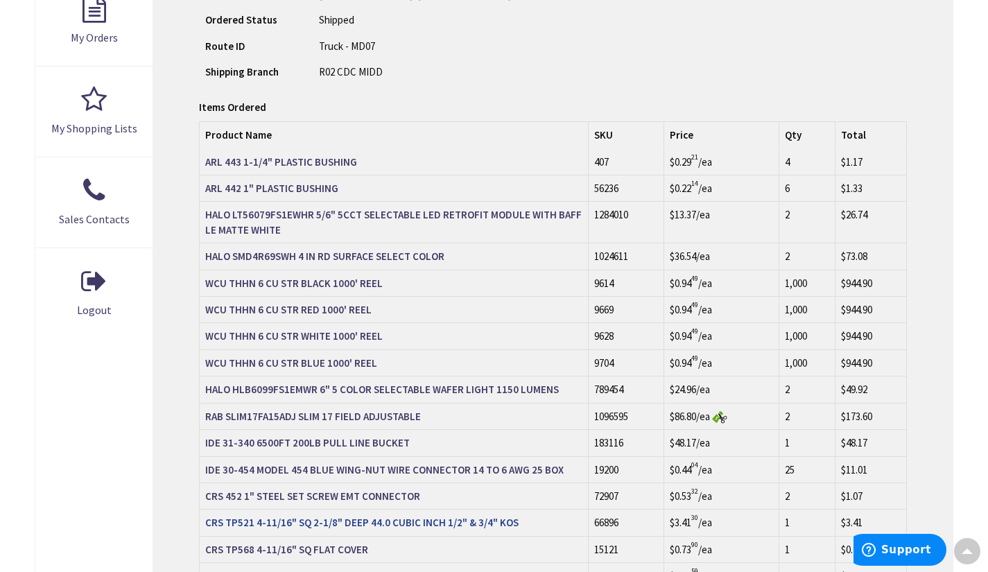
scroll to position [516, 0]
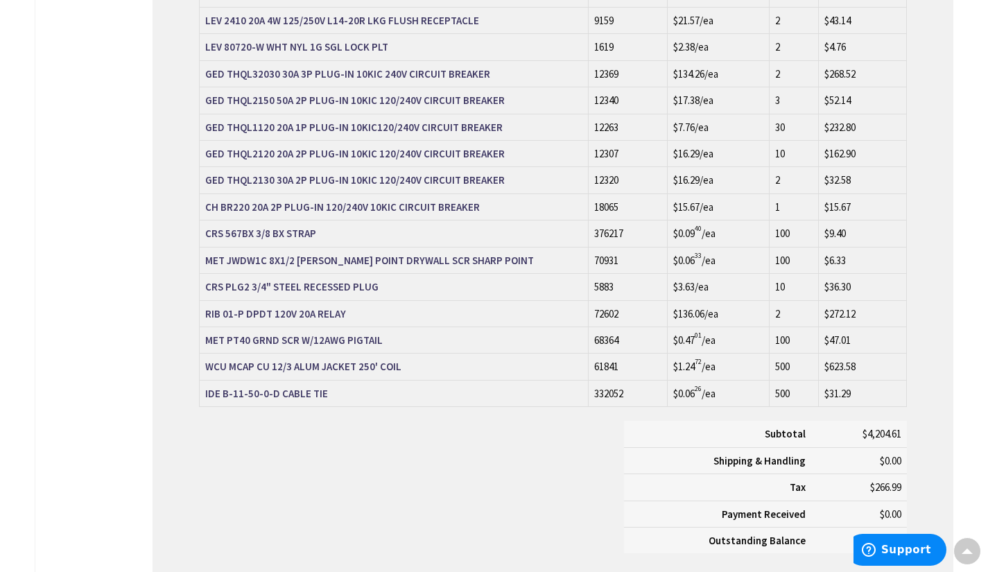
scroll to position [1125, 0]
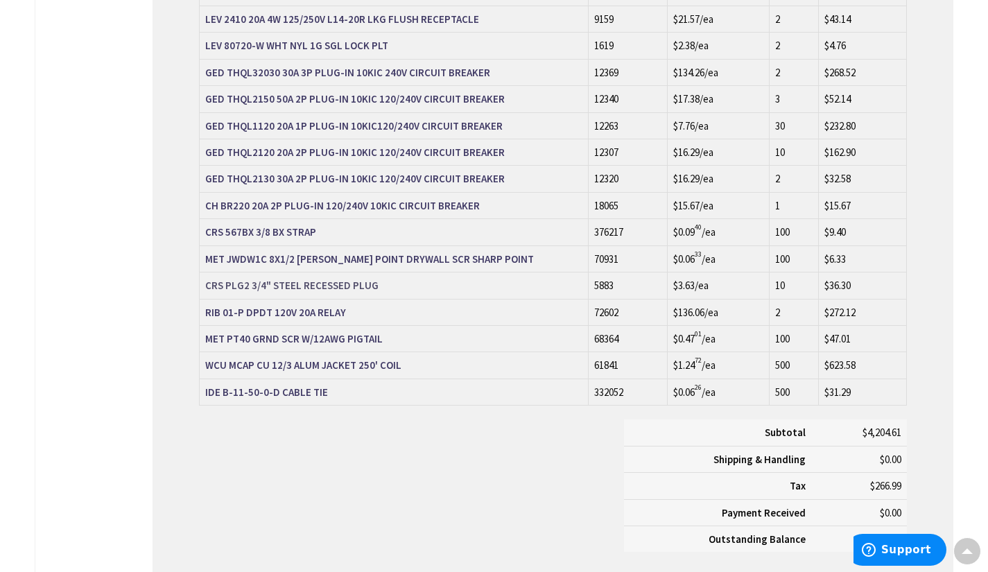
click at [335, 284] on strong "CRS PLG2 3/4" STEEL RECESSED PLUG" at bounding box center [291, 285] width 173 height 13
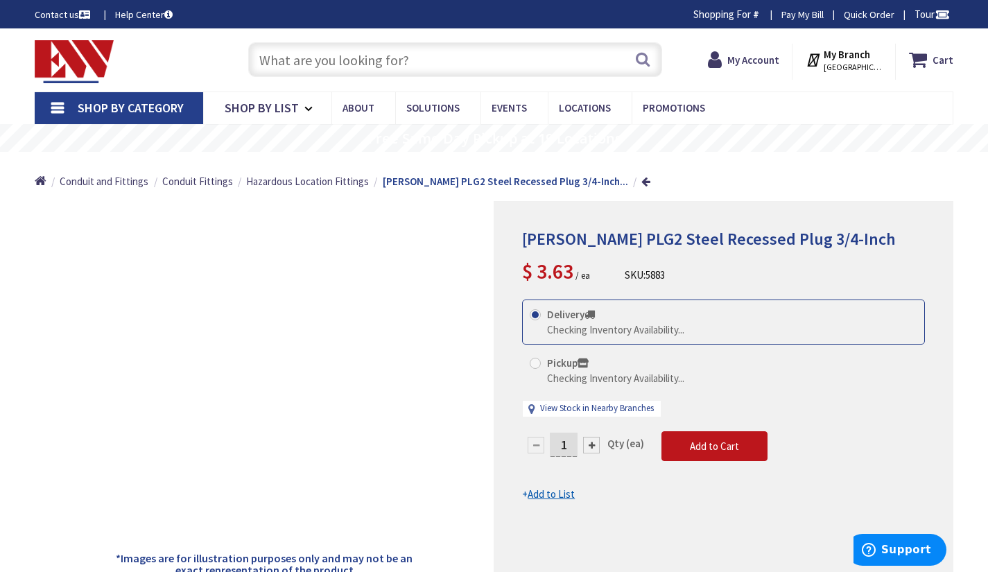
drag, startPoint x: 610, startPoint y: 250, endPoint x: 569, endPoint y: 249, distance: 40.9
click at [569, 249] on div "[PERSON_NAME] PLG2 Steel Recessed Plug 3/4-Inch $ 3.63 / ea SKU: 5883" at bounding box center [723, 258] width 403 height 57
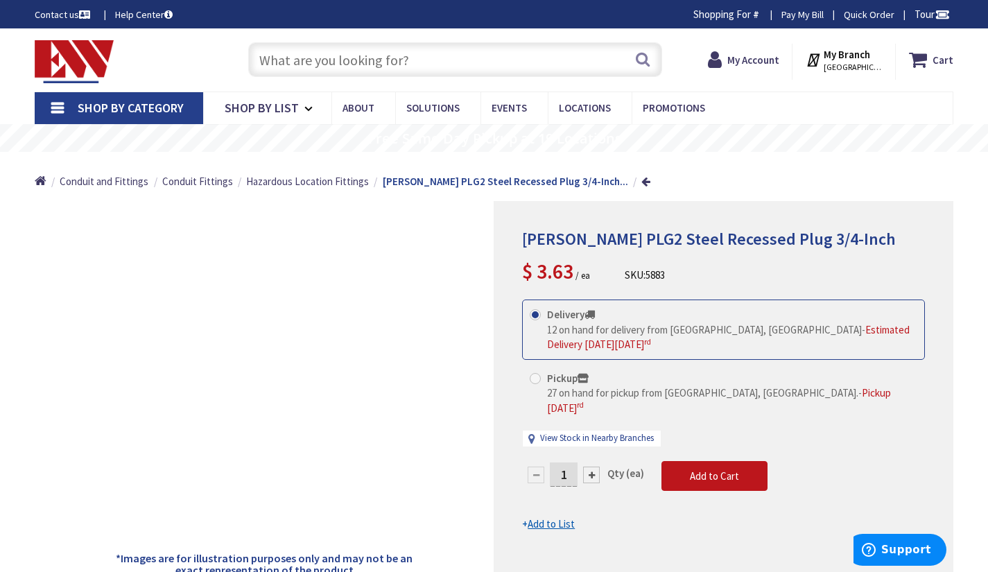
click at [697, 261] on div "[PERSON_NAME] PLG2 Steel Recessed Plug 3/4-Inch $ 3.63 / ea SKU: 5883" at bounding box center [723, 258] width 403 height 57
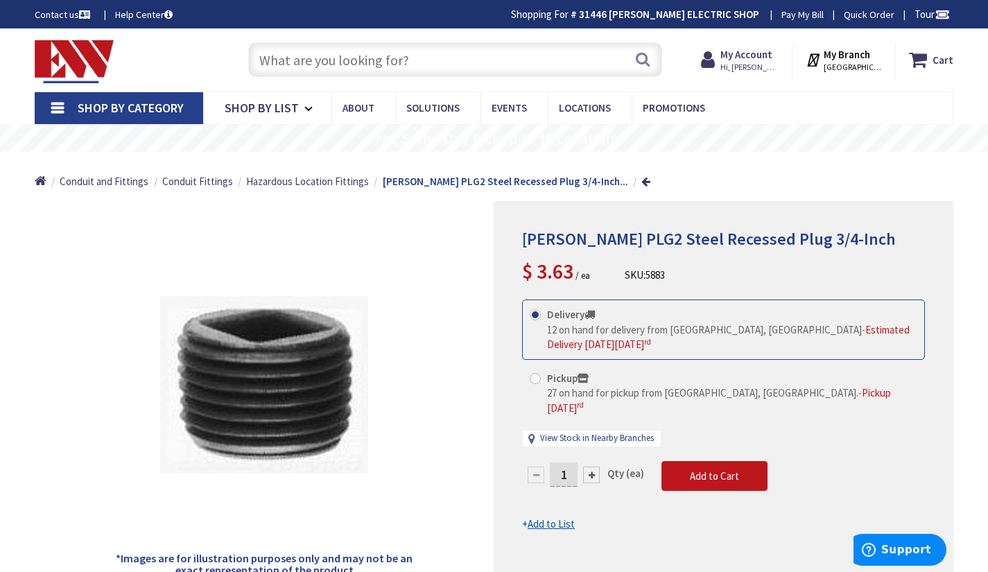
drag, startPoint x: 685, startPoint y: 259, endPoint x: 624, endPoint y: 259, distance: 61.0
click at [624, 259] on div "[PERSON_NAME] PLG2 Steel Recessed Plug 3/4-Inch $ 3.63 / ea SKU: 5883" at bounding box center [723, 258] width 403 height 57
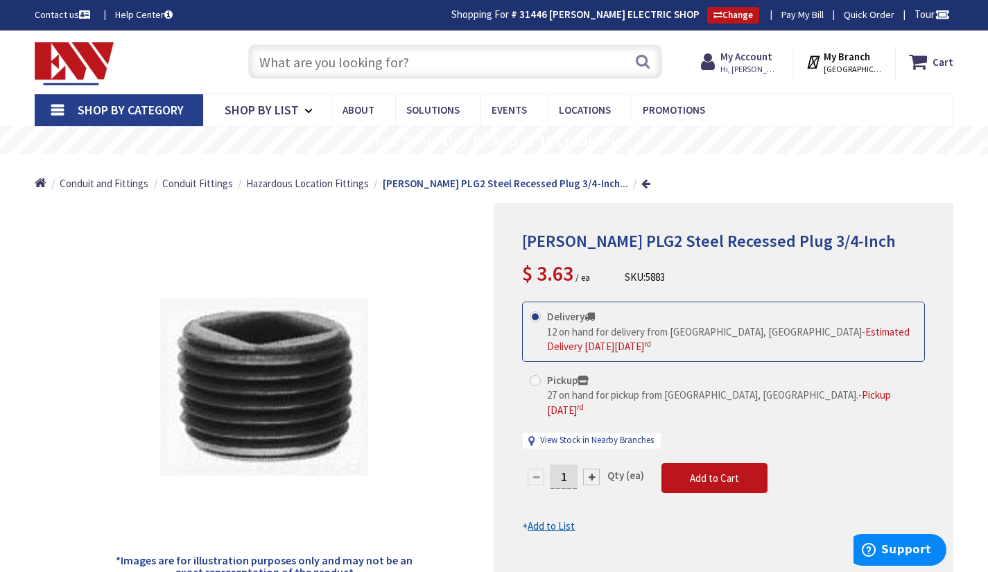
copy div "SKU: 5883"
